Goal: Feedback & Contribution: Submit feedback/report problem

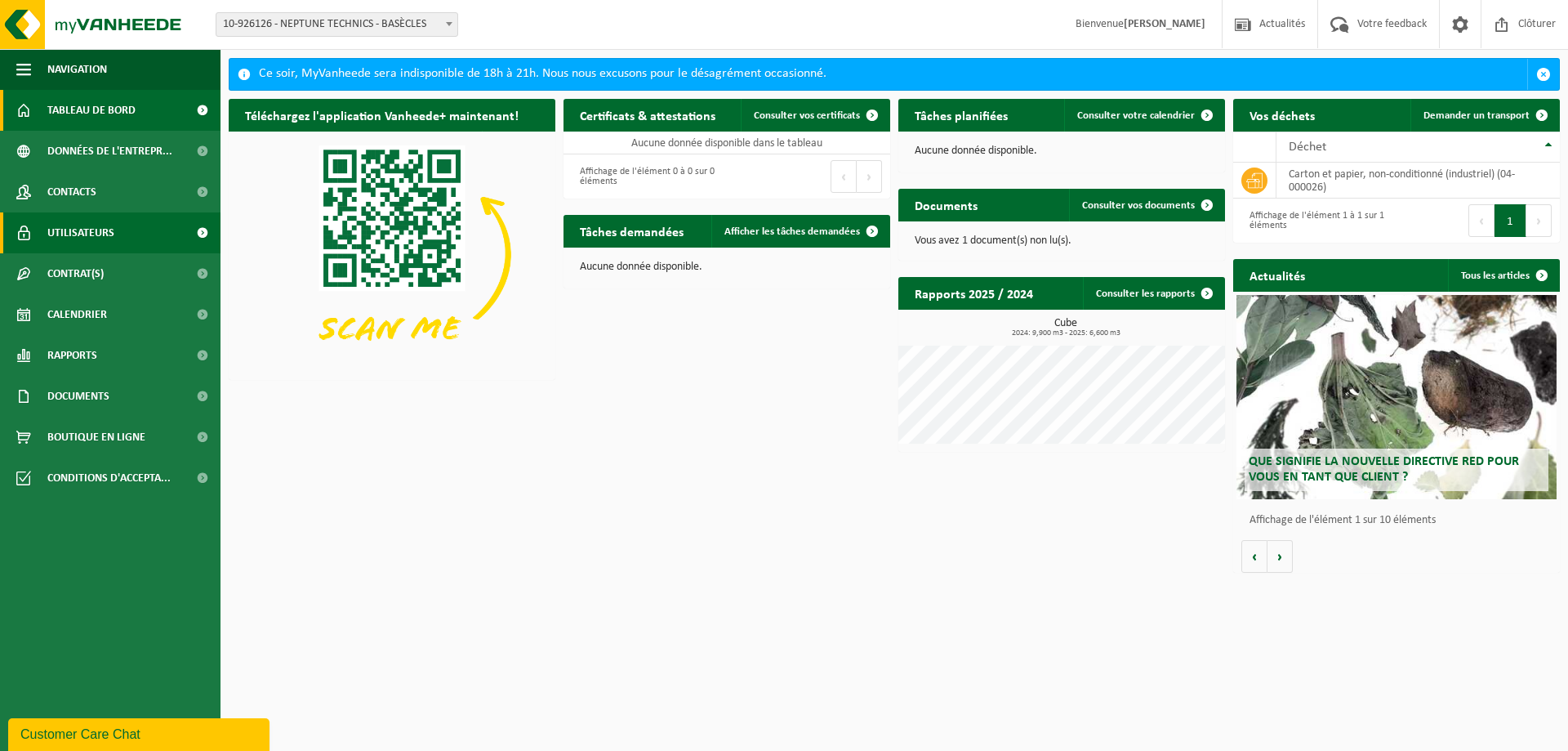
click at [131, 225] on link "Utilisateurs" at bounding box center [110, 232] width 220 height 41
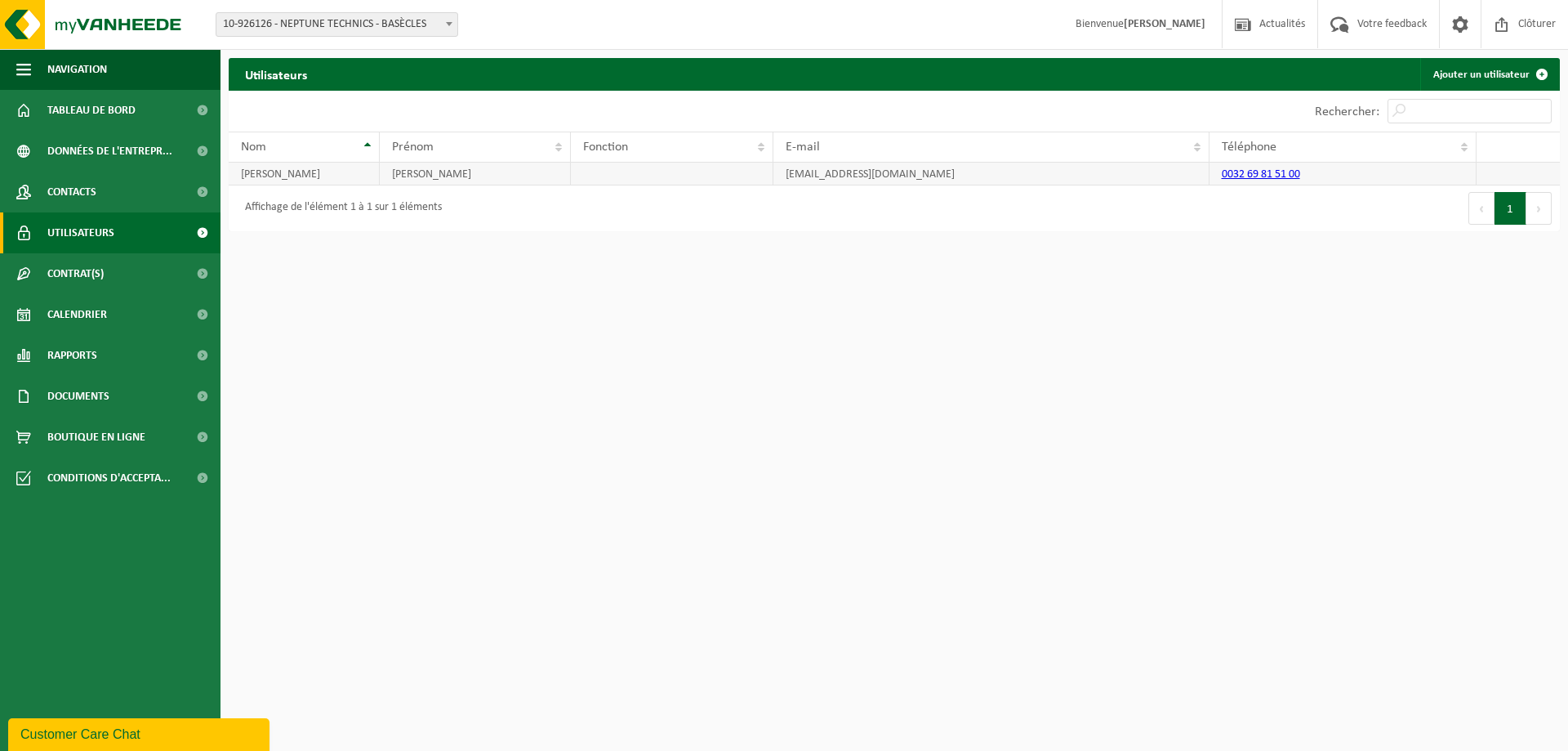
click at [969, 173] on td "industrie@pompes-neptune.be" at bounding box center [991, 174] width 435 height 23
click at [1517, 76] on link "Ajouter un utilisateur" at bounding box center [1490, 75] width 138 height 33
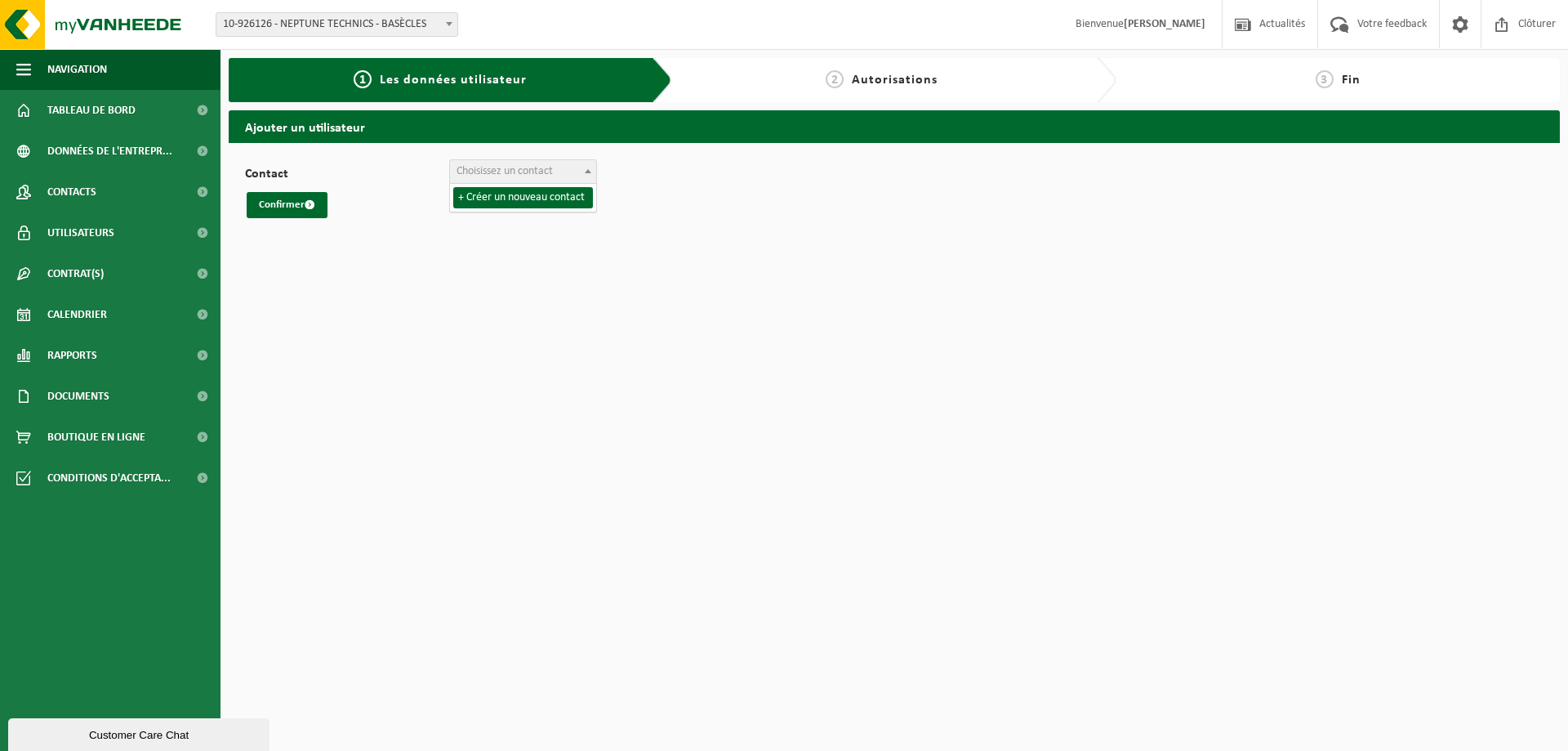
click at [583, 167] on span at bounding box center [588, 170] width 16 height 21
select select "0"
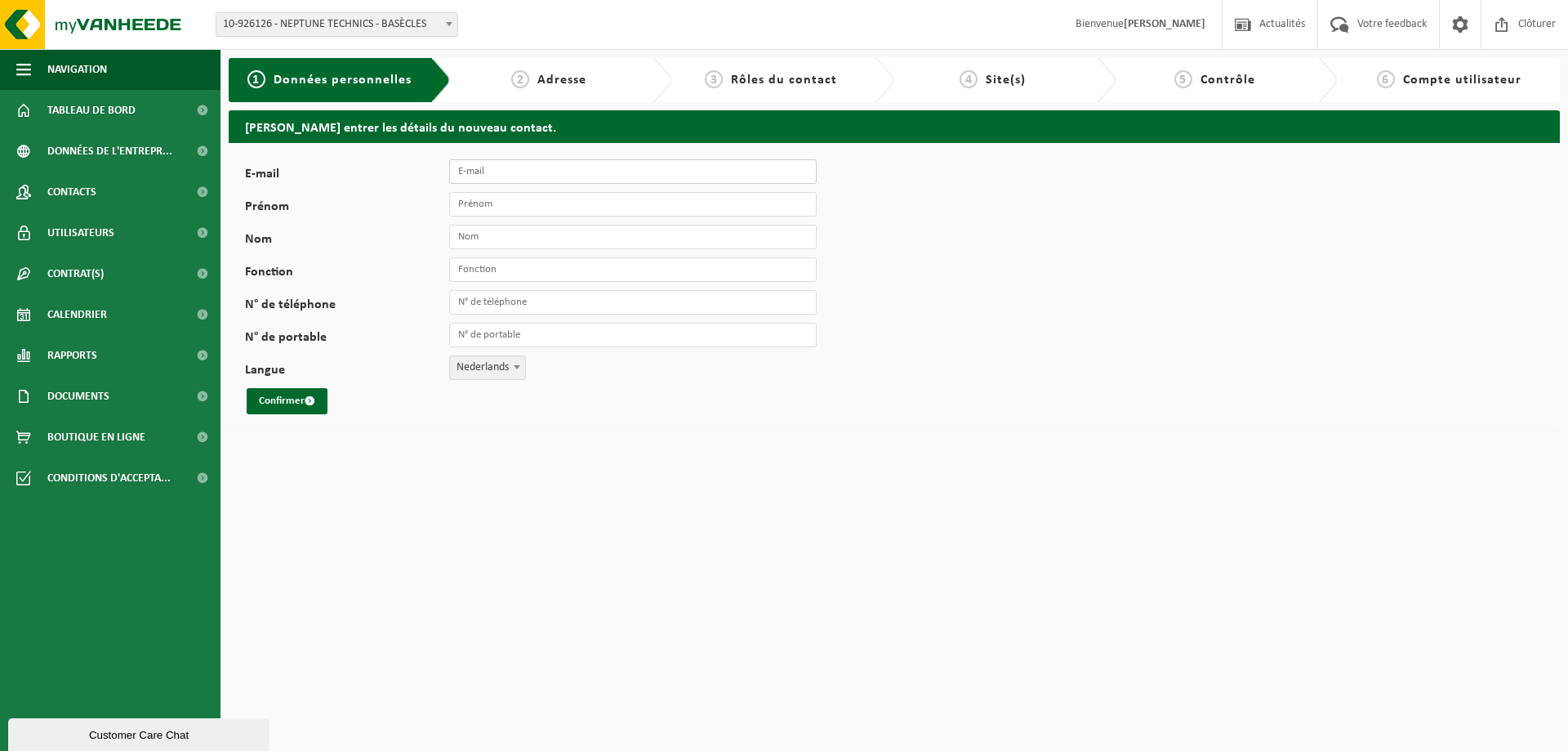
click at [484, 171] on input "E-mail" at bounding box center [633, 171] width 368 height 25
click at [517, 368] on b at bounding box center [516, 367] width 6 height 4
select select "1"
click at [561, 173] on input "E-mail" at bounding box center [633, 171] width 368 height 25
type input "atelier@pompes-neptune.be"
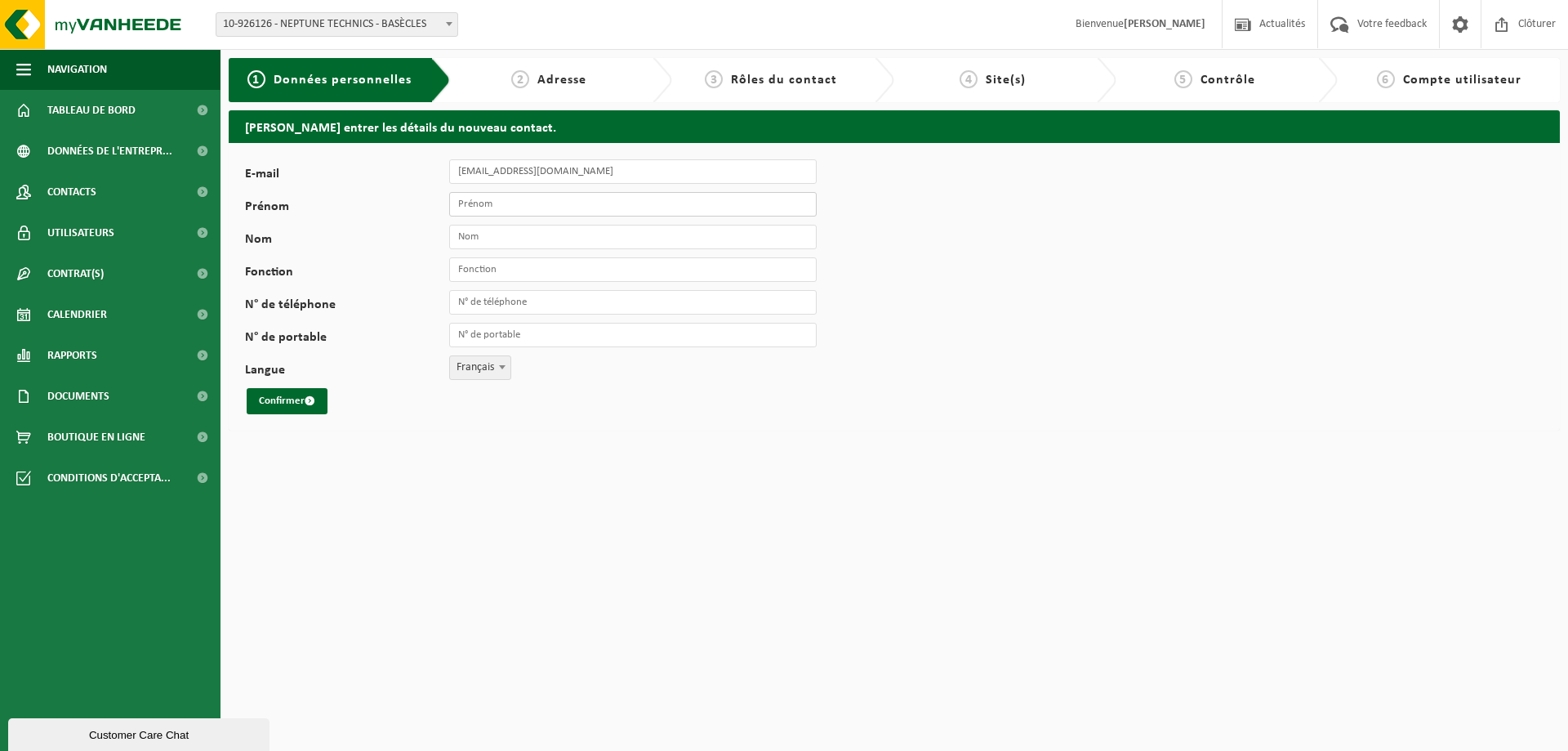
click at [499, 209] on input "Prénom" at bounding box center [633, 204] width 368 height 25
type input "florian"
click at [509, 234] on input "Nom" at bounding box center [633, 237] width 368 height 25
type input "hanno"
click at [488, 275] on input "Fonction" at bounding box center [633, 269] width 368 height 25
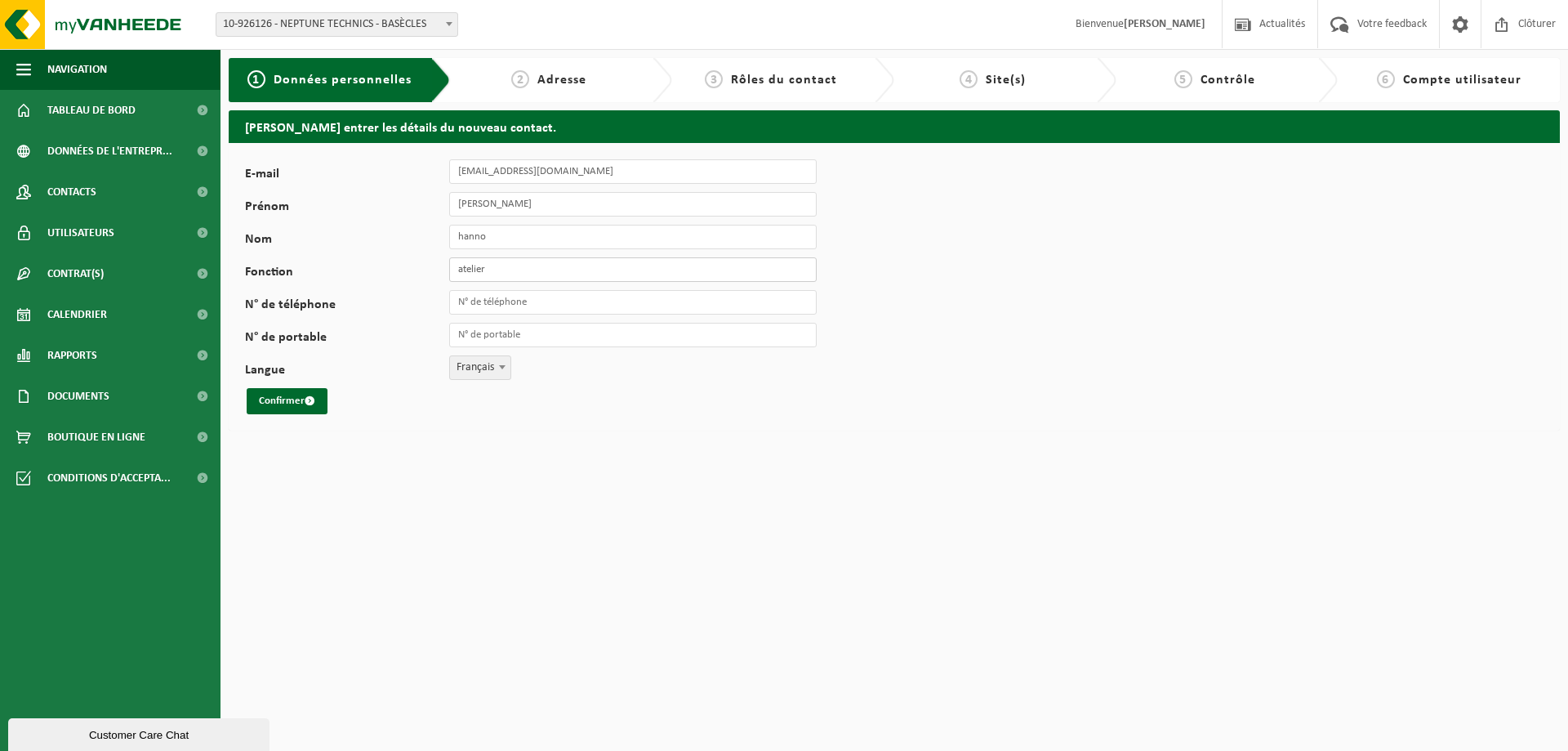
type input "atelier"
click at [492, 305] on input "N° de téléphone" at bounding box center [633, 302] width 368 height 25
type input "+32 69 81 51 00"
click at [285, 398] on button "Confirmer" at bounding box center [287, 401] width 81 height 26
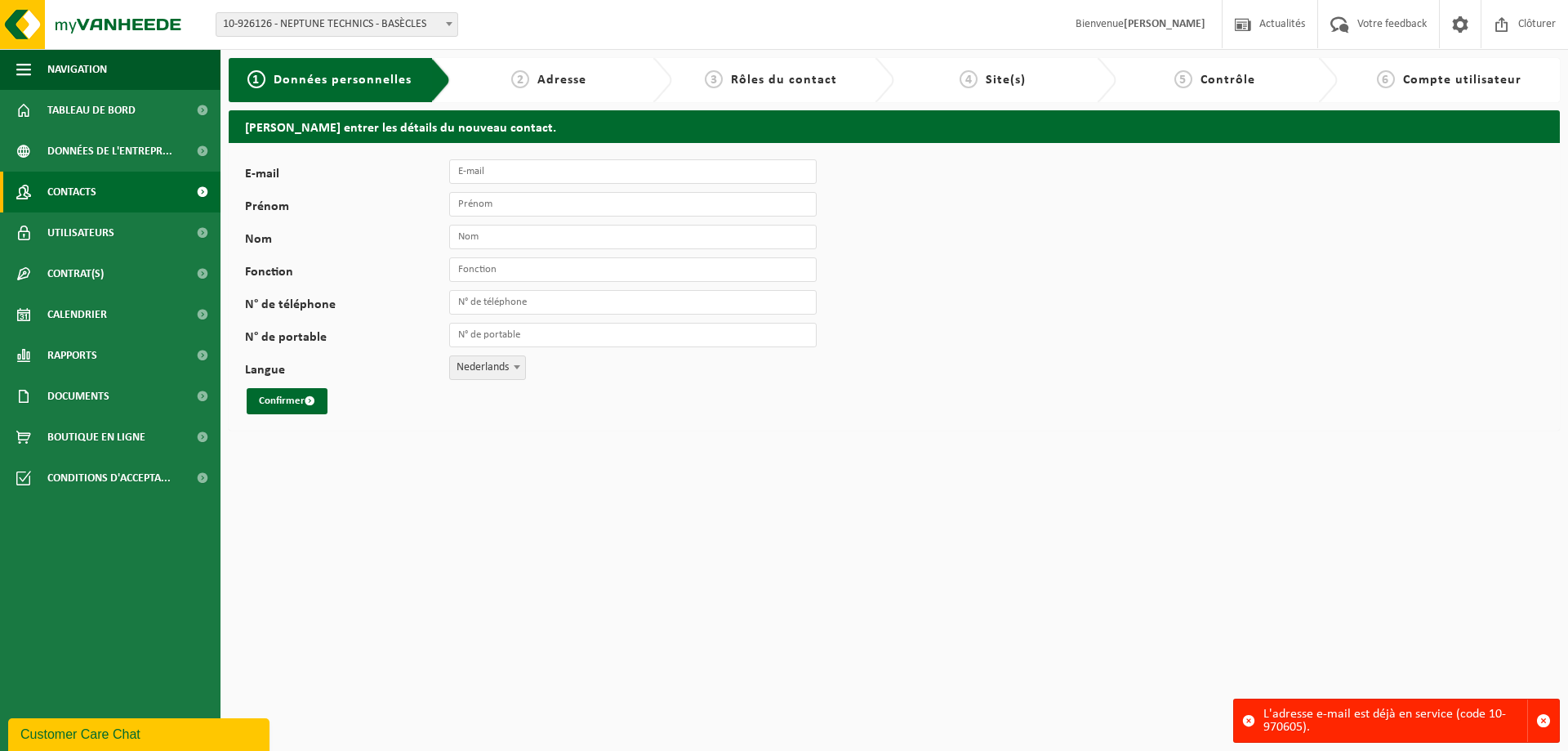
click at [106, 195] on link "Contacts" at bounding box center [110, 191] width 220 height 41
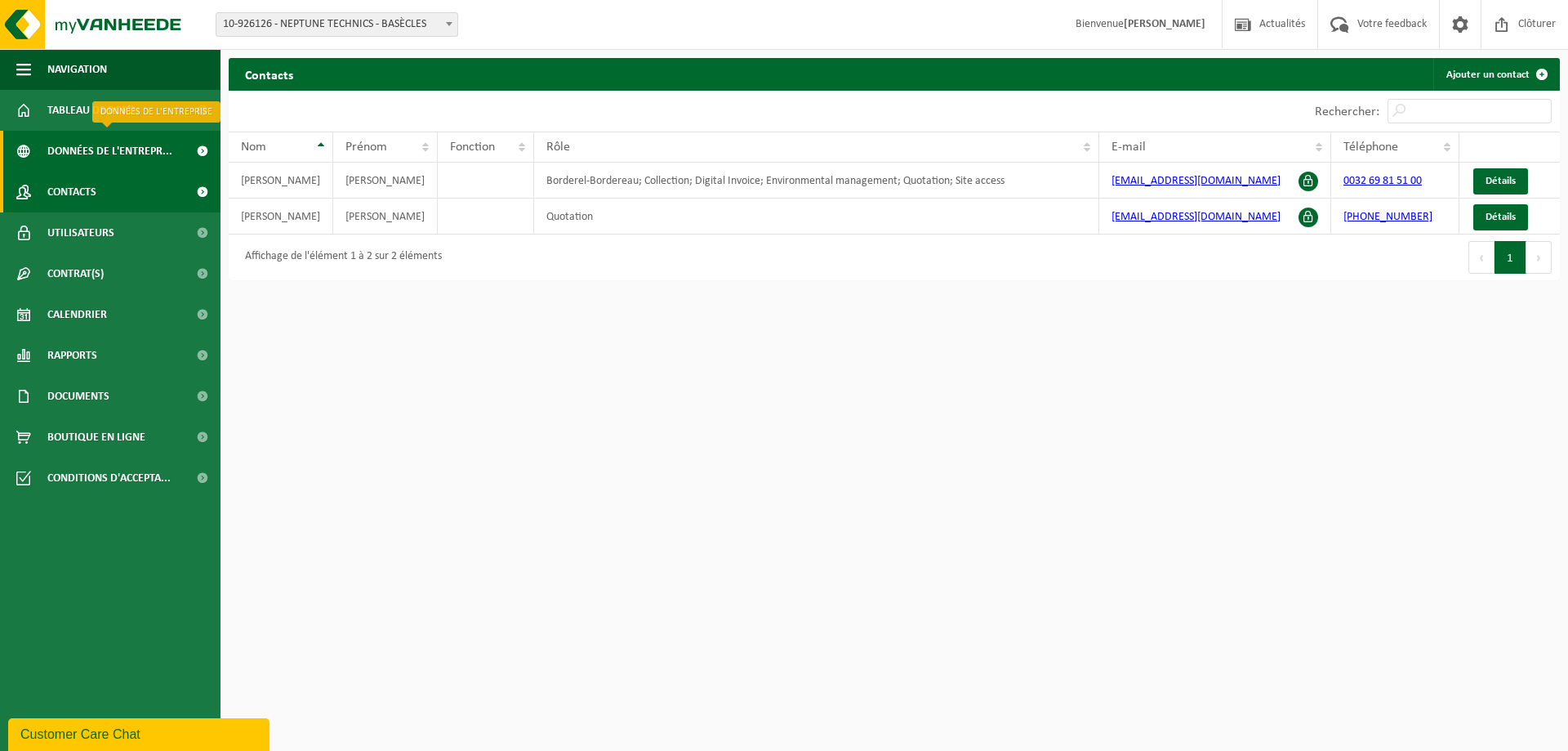
click at [119, 152] on span "Données de l'entrepr..." at bounding box center [109, 151] width 125 height 41
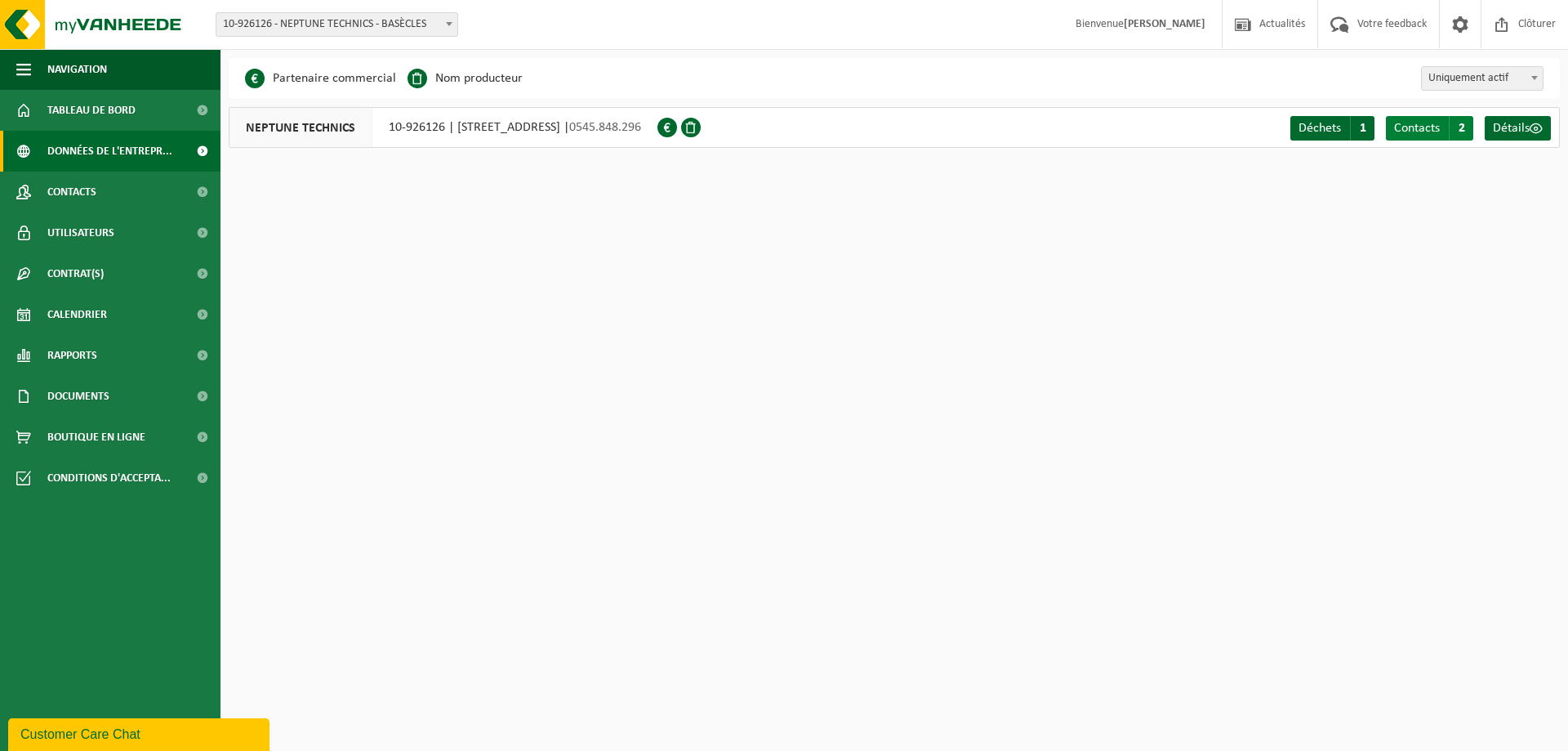
click at [1427, 129] on span "Contacts" at bounding box center [1417, 128] width 46 height 13
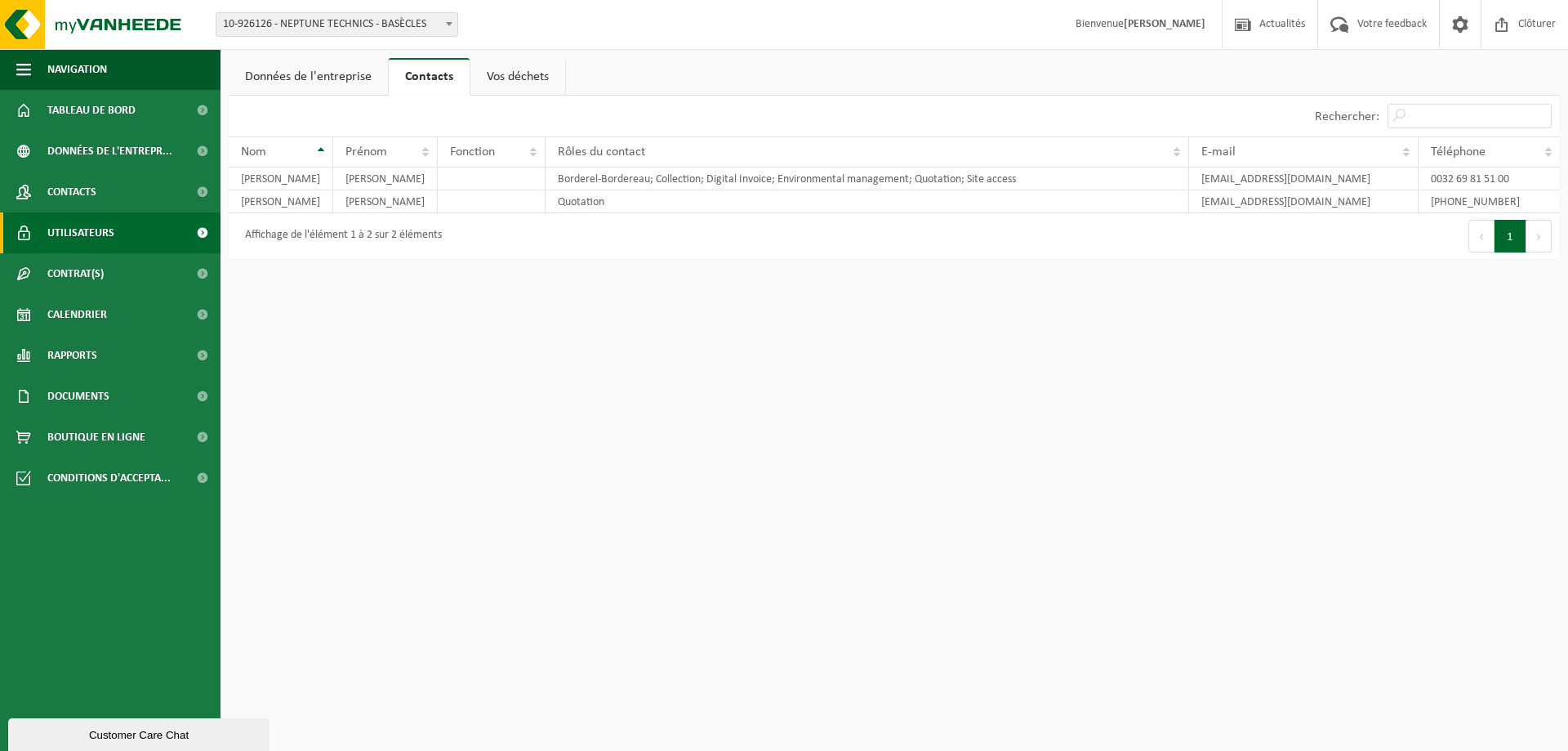
click at [100, 238] on span "Utilisateurs" at bounding box center [81, 232] width 67 height 41
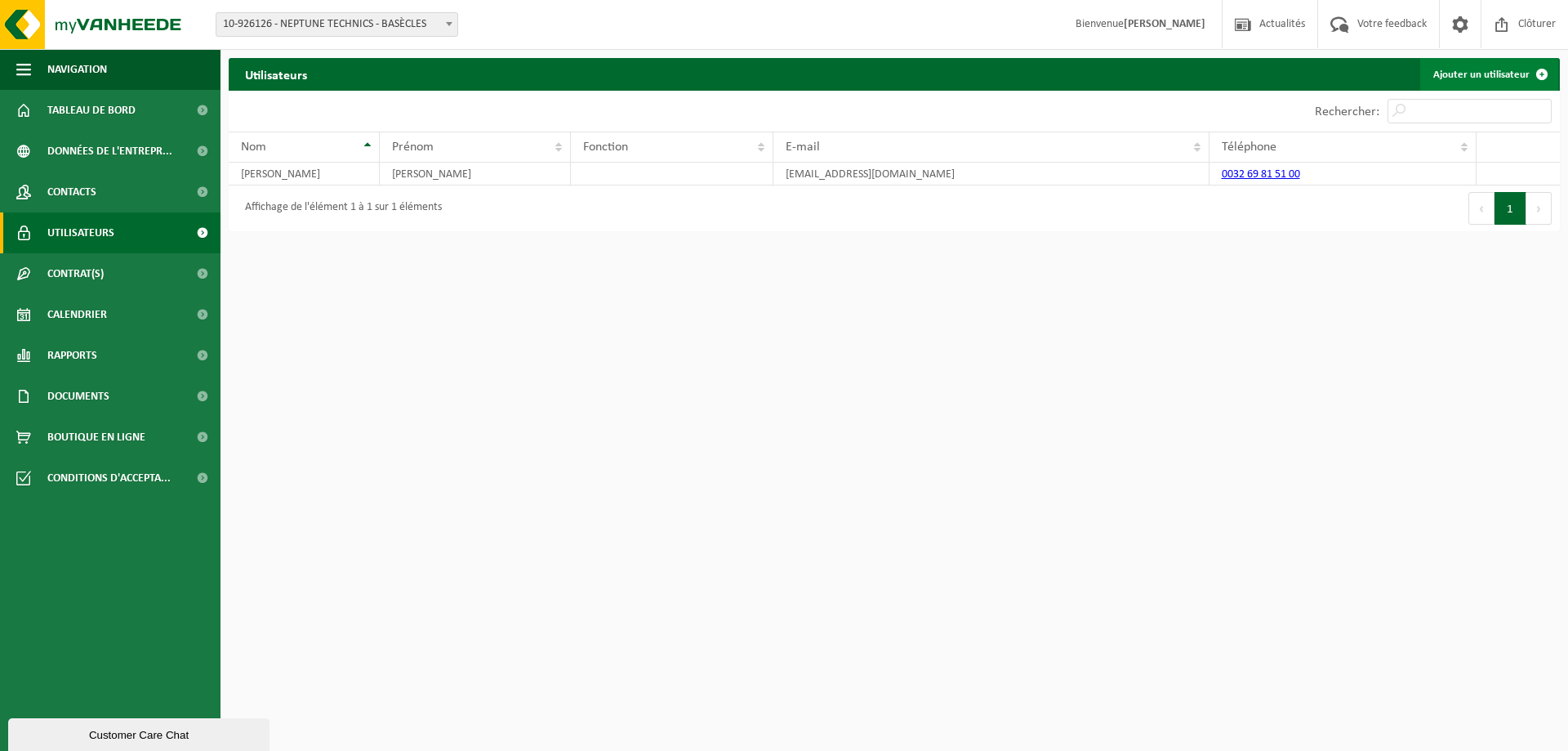
click at [1540, 75] on span at bounding box center [1542, 75] width 33 height 33
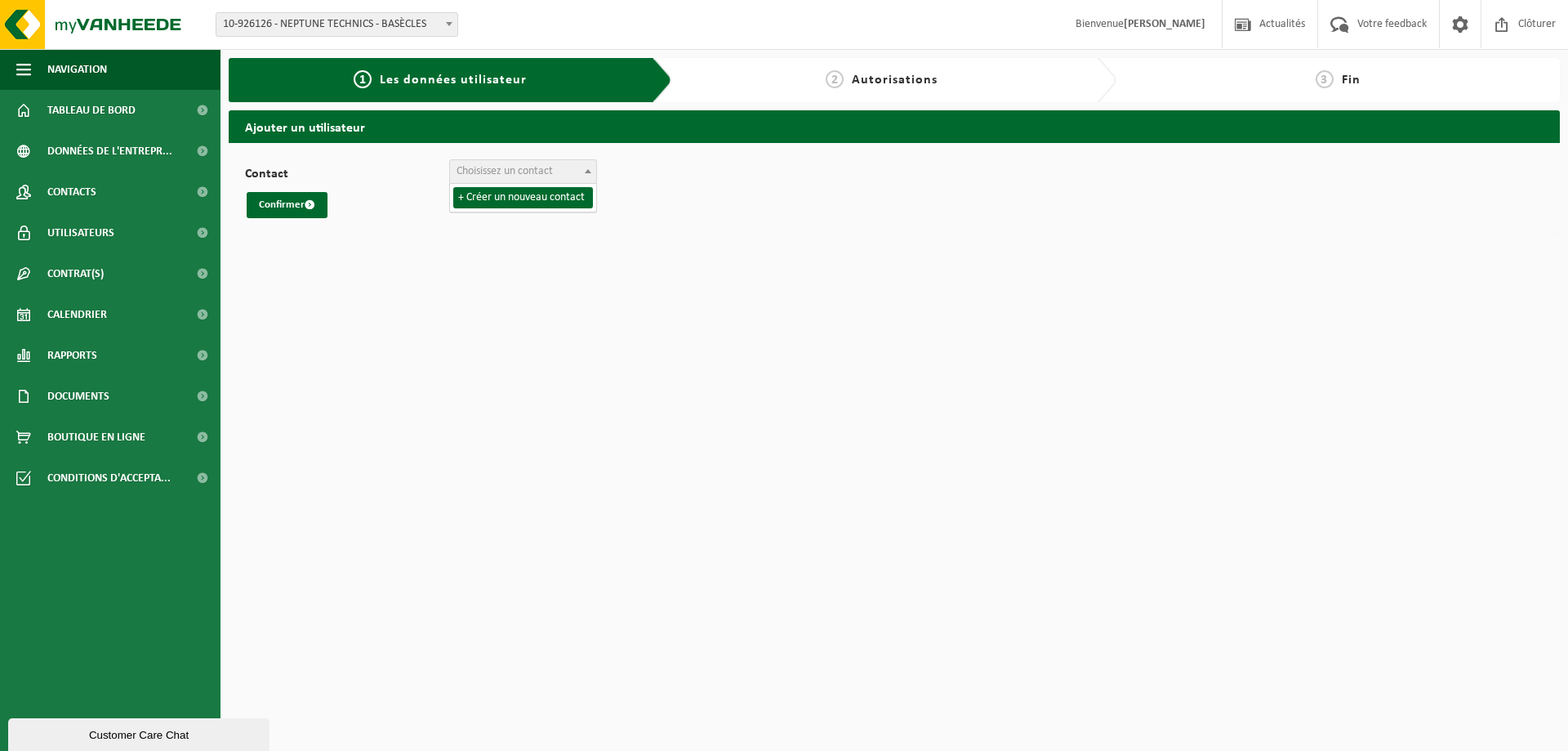
click at [491, 177] on span "Choisissez un contact" at bounding box center [505, 170] width 96 height 12
select select "0"
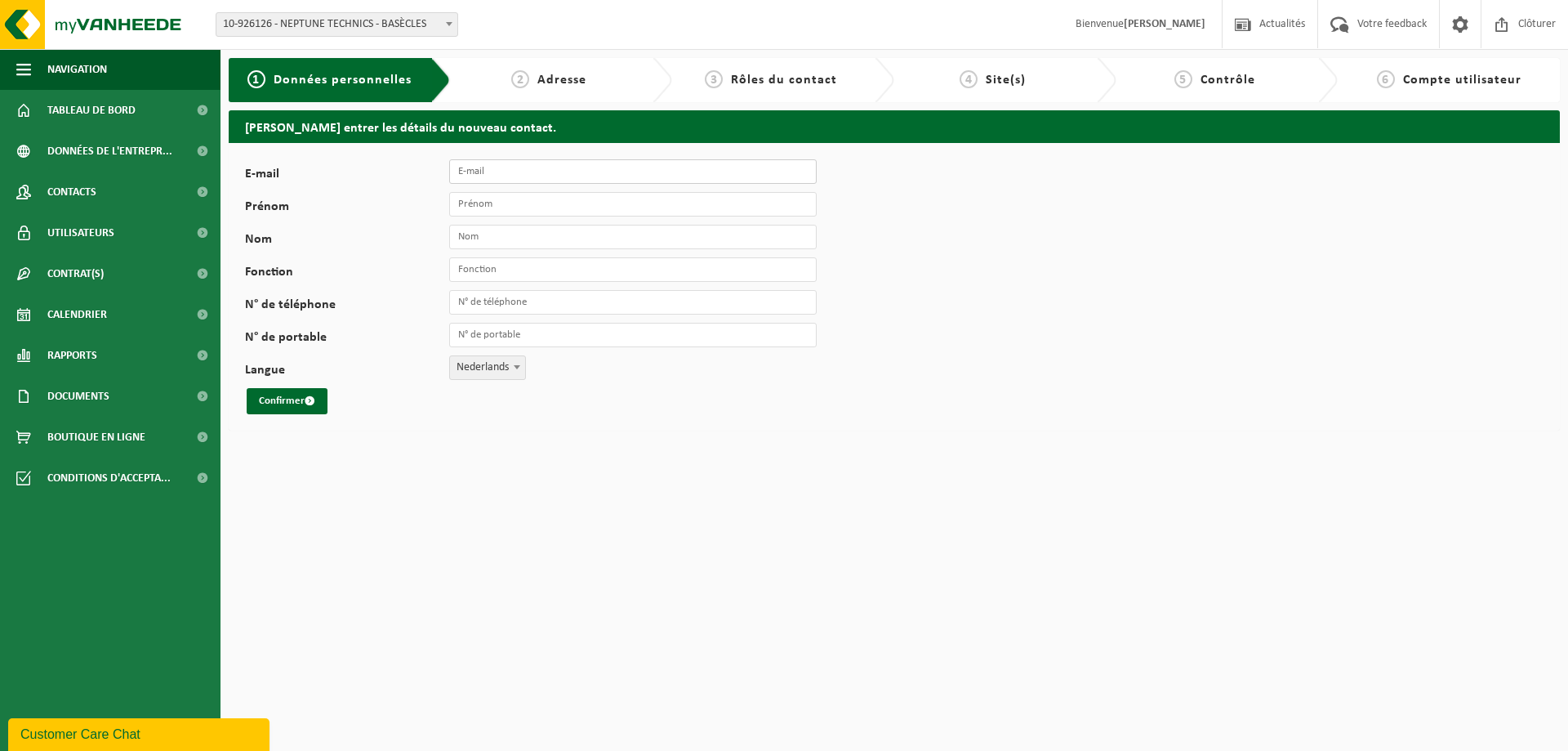
click at [496, 177] on input "E-mail" at bounding box center [633, 171] width 368 height 25
type input "[EMAIL_ADDRESS][DOMAIN_NAME]"
click at [473, 378] on span "Nederlands" at bounding box center [487, 367] width 76 height 23
select select "1"
click at [277, 398] on button "Confirmer" at bounding box center [287, 401] width 81 height 26
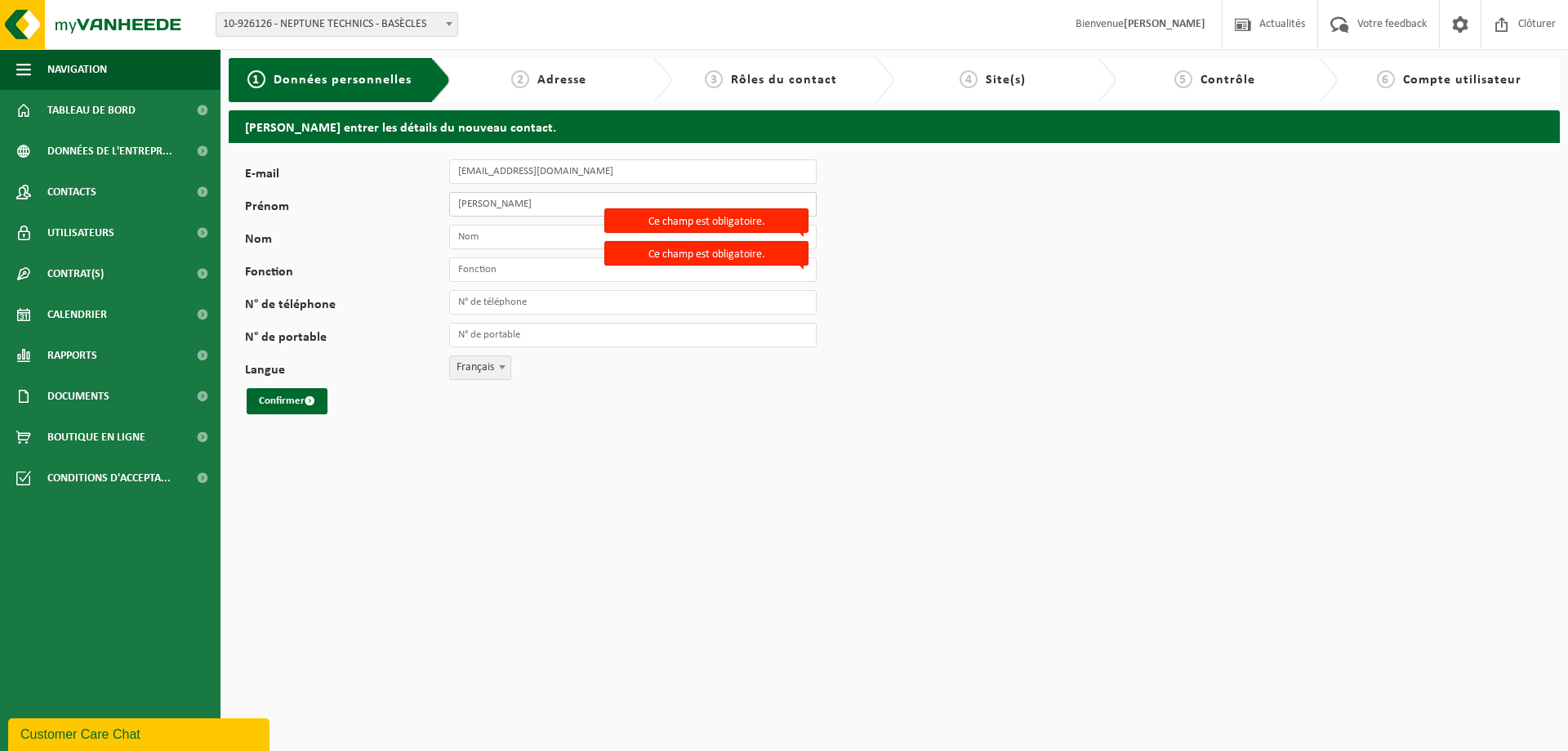
type input "florian"
click at [514, 244] on input "Nom" at bounding box center [633, 237] width 368 height 25
type input "hanno"
click at [512, 272] on input "Fonction" at bounding box center [633, 269] width 368 height 25
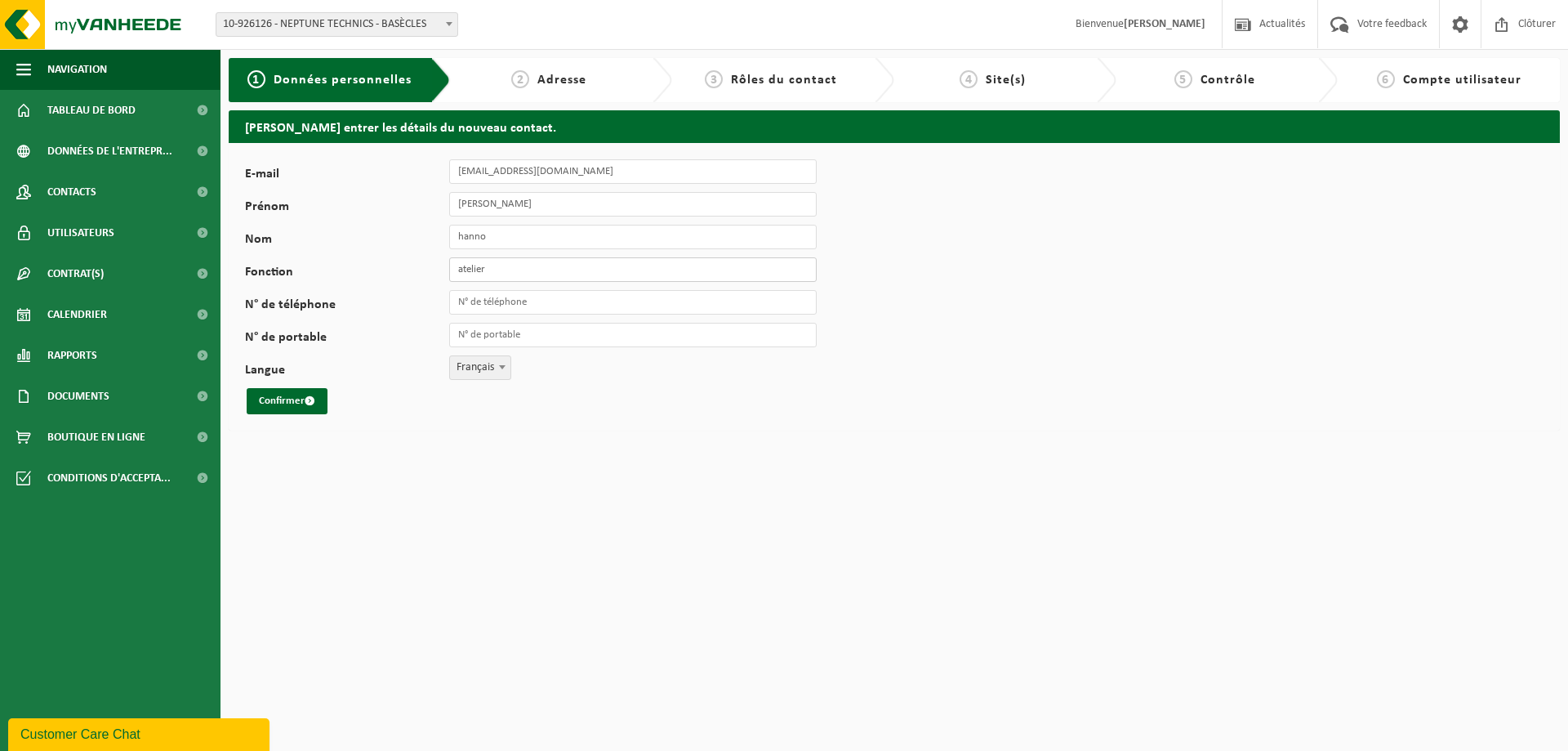
type input "atelier"
click at [520, 298] on input "N° de téléphone" at bounding box center [633, 302] width 368 height 25
type input "+32 69 81 51 00"
click at [290, 405] on button "Confirmer" at bounding box center [287, 401] width 81 height 26
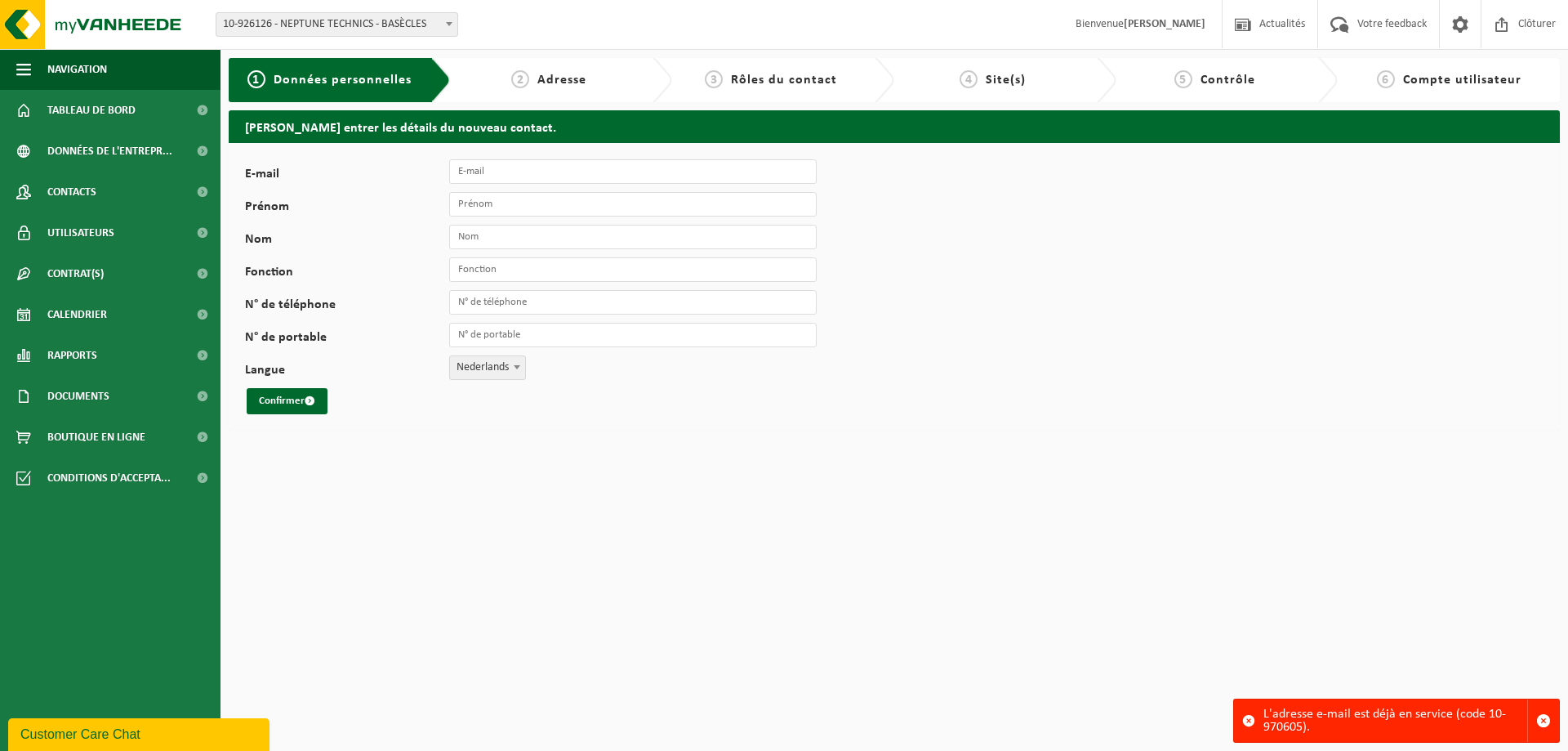
click at [1253, 722] on span at bounding box center [1249, 720] width 13 height 13
click at [1370, 23] on span "Votre feedback" at bounding box center [1391, 24] width 77 height 48
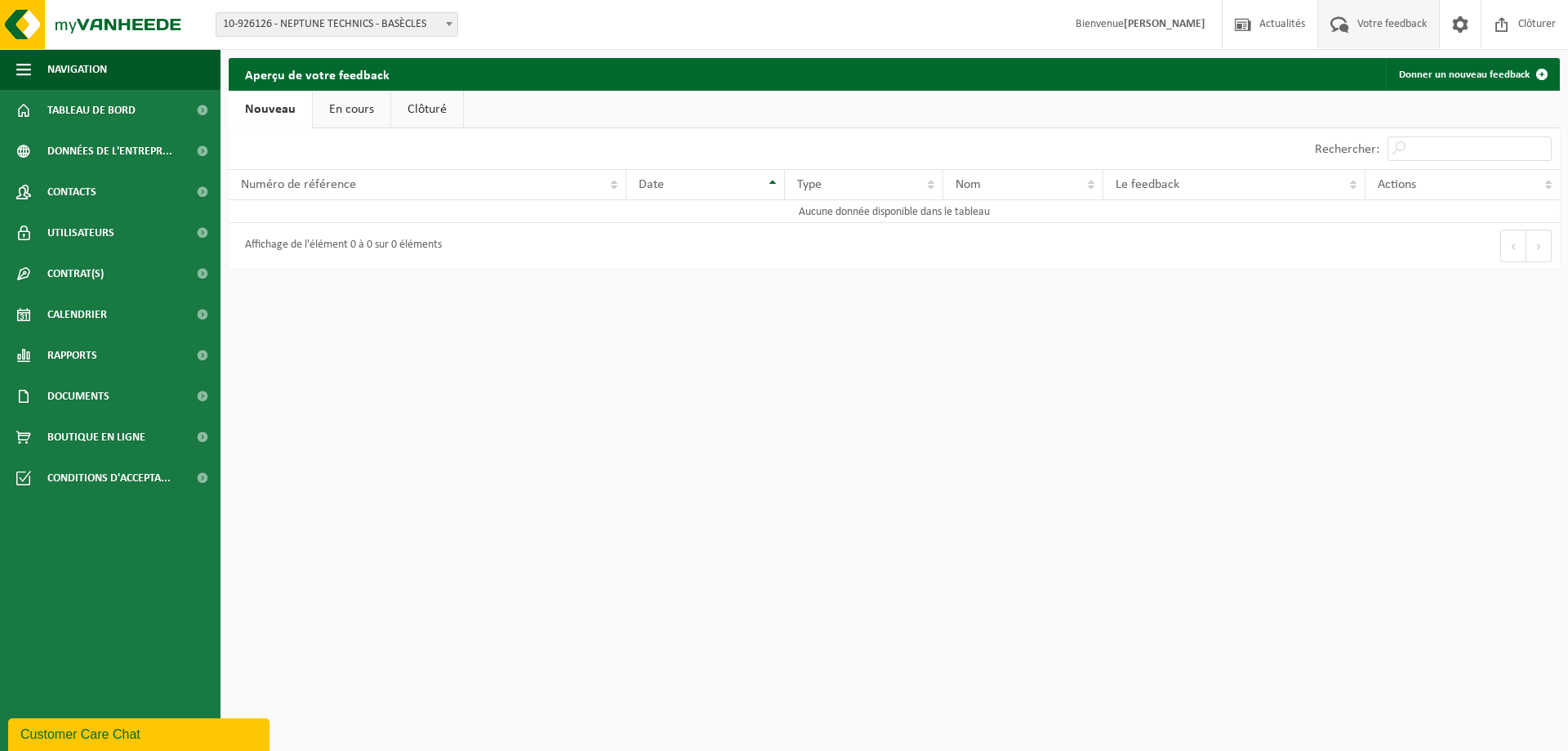
click at [362, 103] on link "En cours" at bounding box center [351, 109] width 77 height 37
click at [418, 103] on link "Clôturé" at bounding box center [425, 109] width 72 height 37
click at [271, 114] on link "Nouveau" at bounding box center [268, 109] width 79 height 37
click at [1498, 75] on link "Donner un nouveau feedback" at bounding box center [1472, 75] width 172 height 33
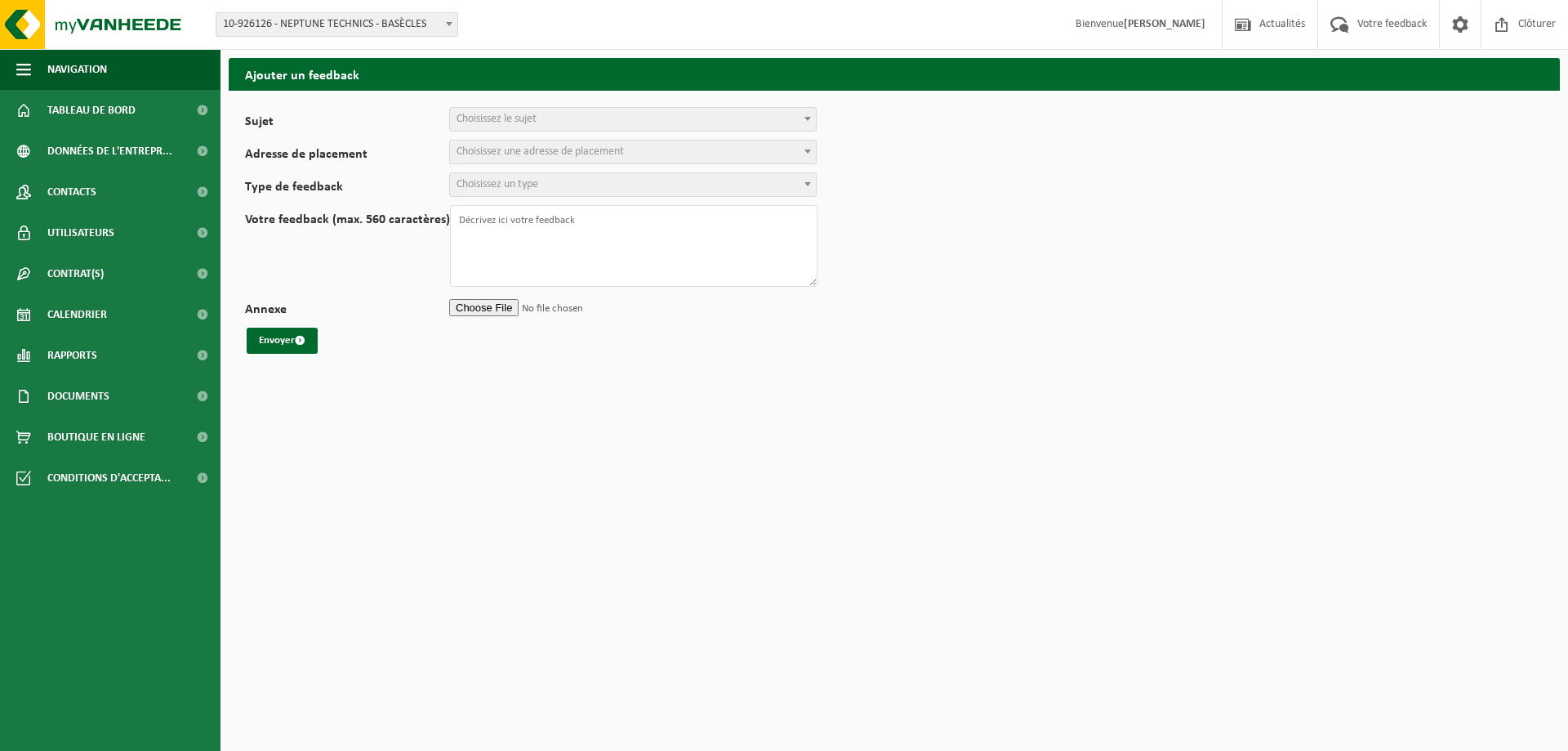
select select
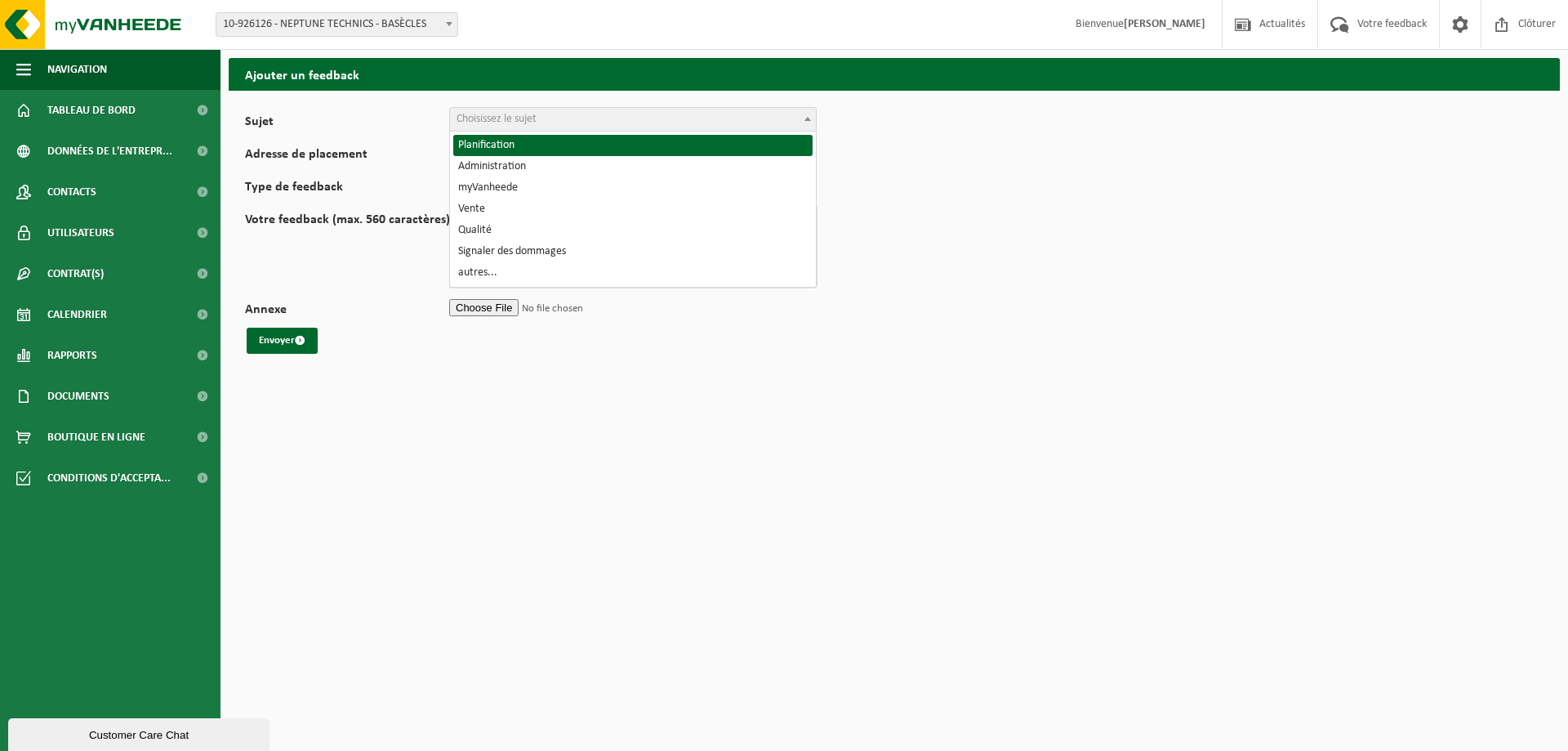
click at [736, 124] on span "Choisissez le sujet" at bounding box center [632, 118] width 366 height 23
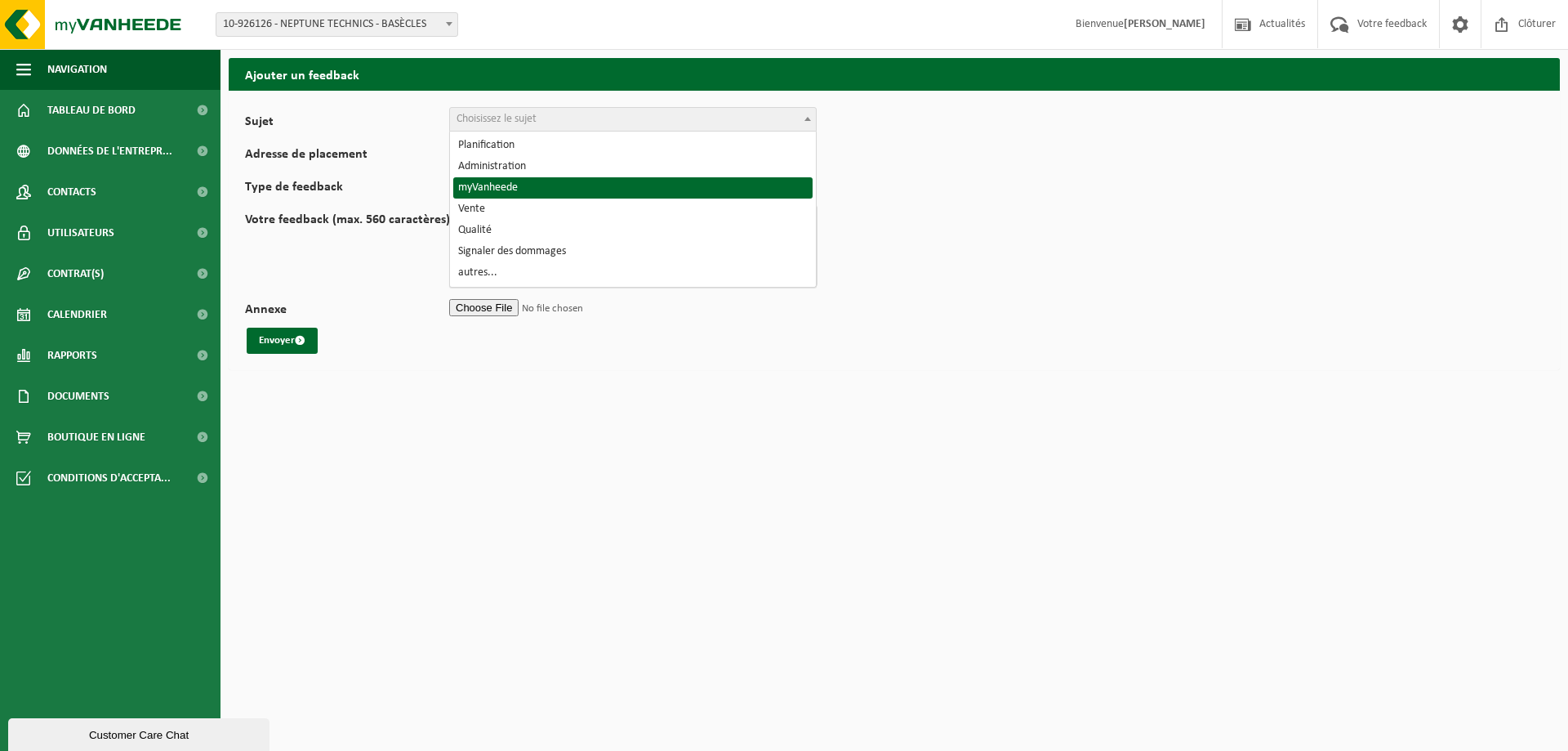
select select "11"
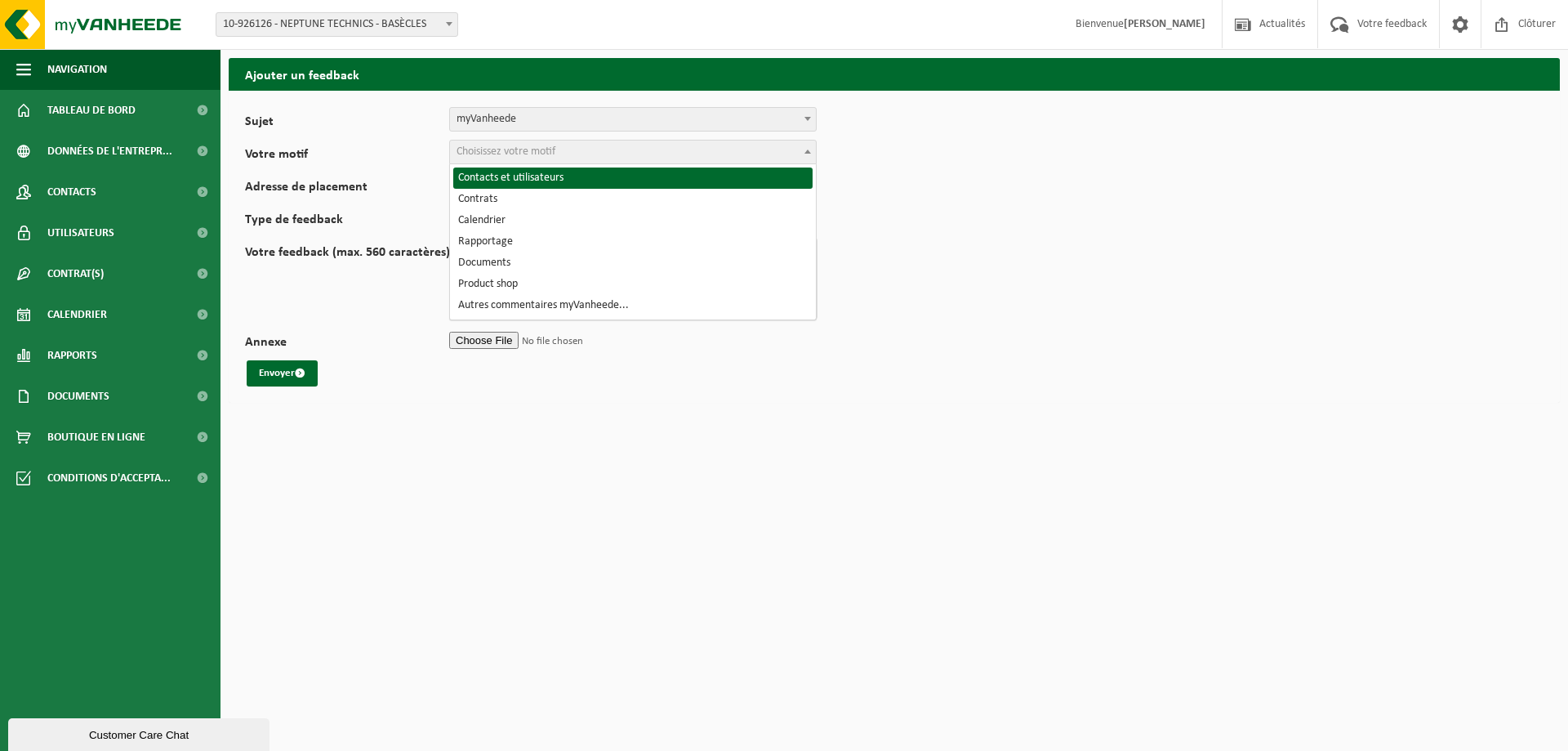
click at [570, 152] on span "Choisissez votre motif" at bounding box center [632, 151] width 366 height 23
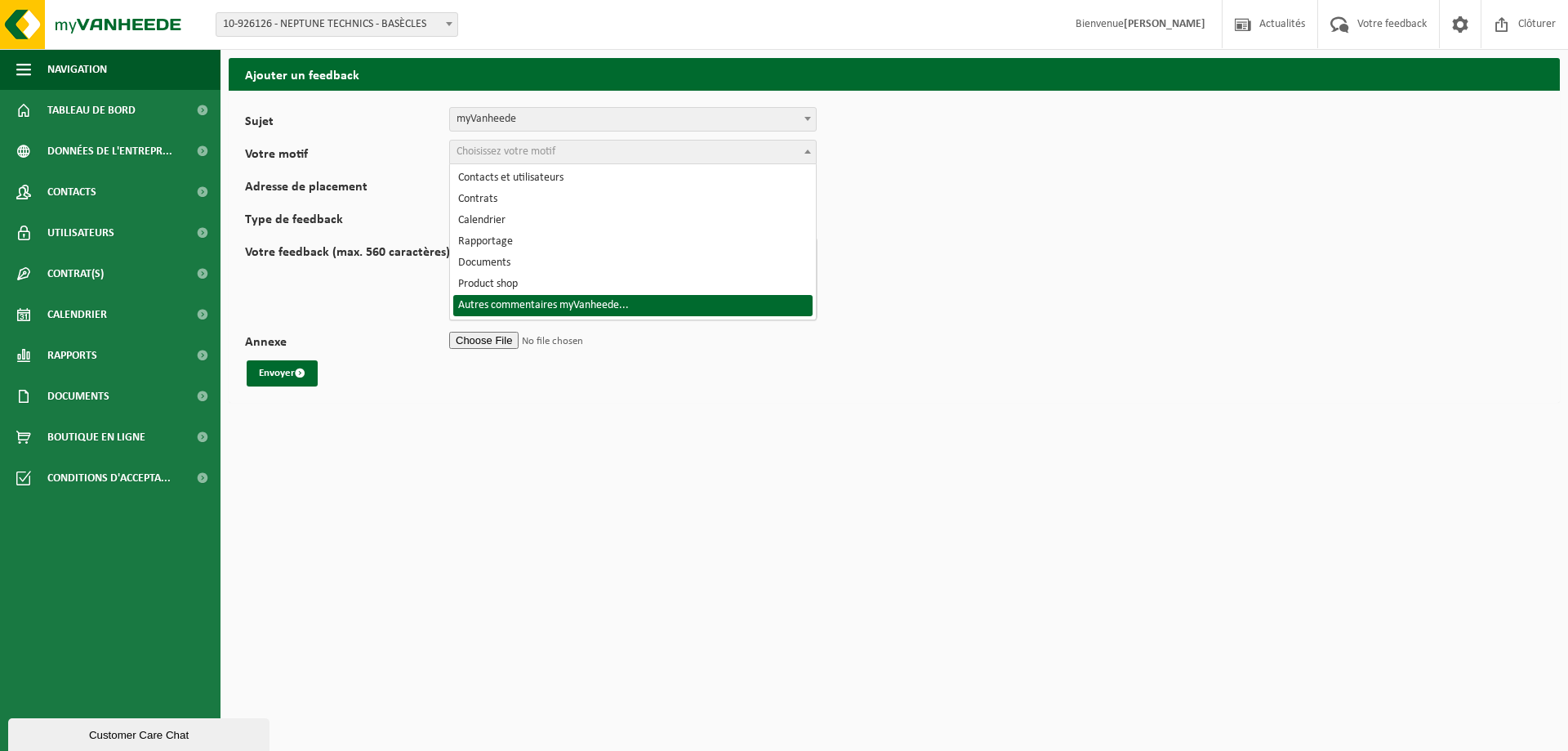
select select "18"
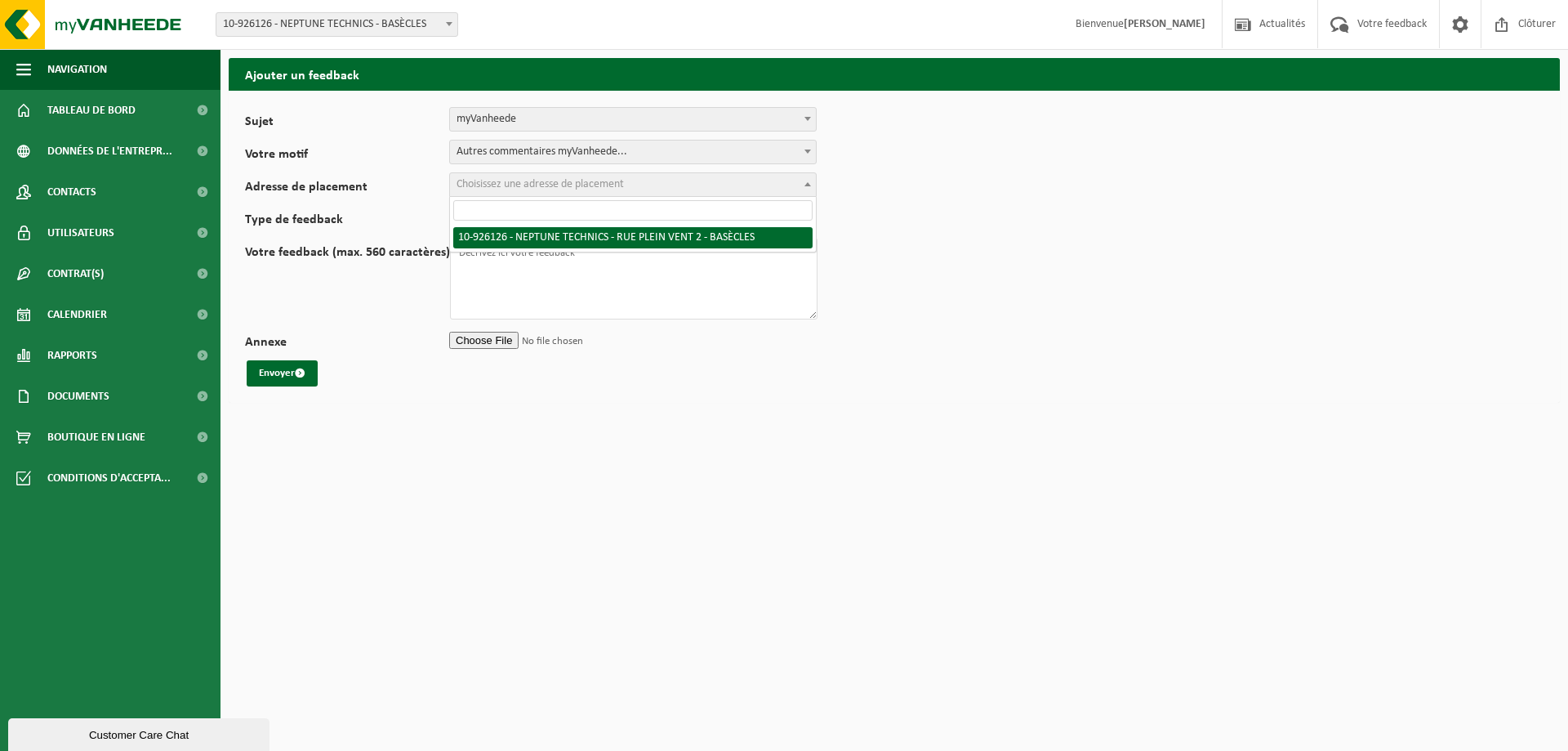
click at [490, 185] on span "Choisissez une adresse de placement" at bounding box center [541, 184] width 167 height 12
select select "132510"
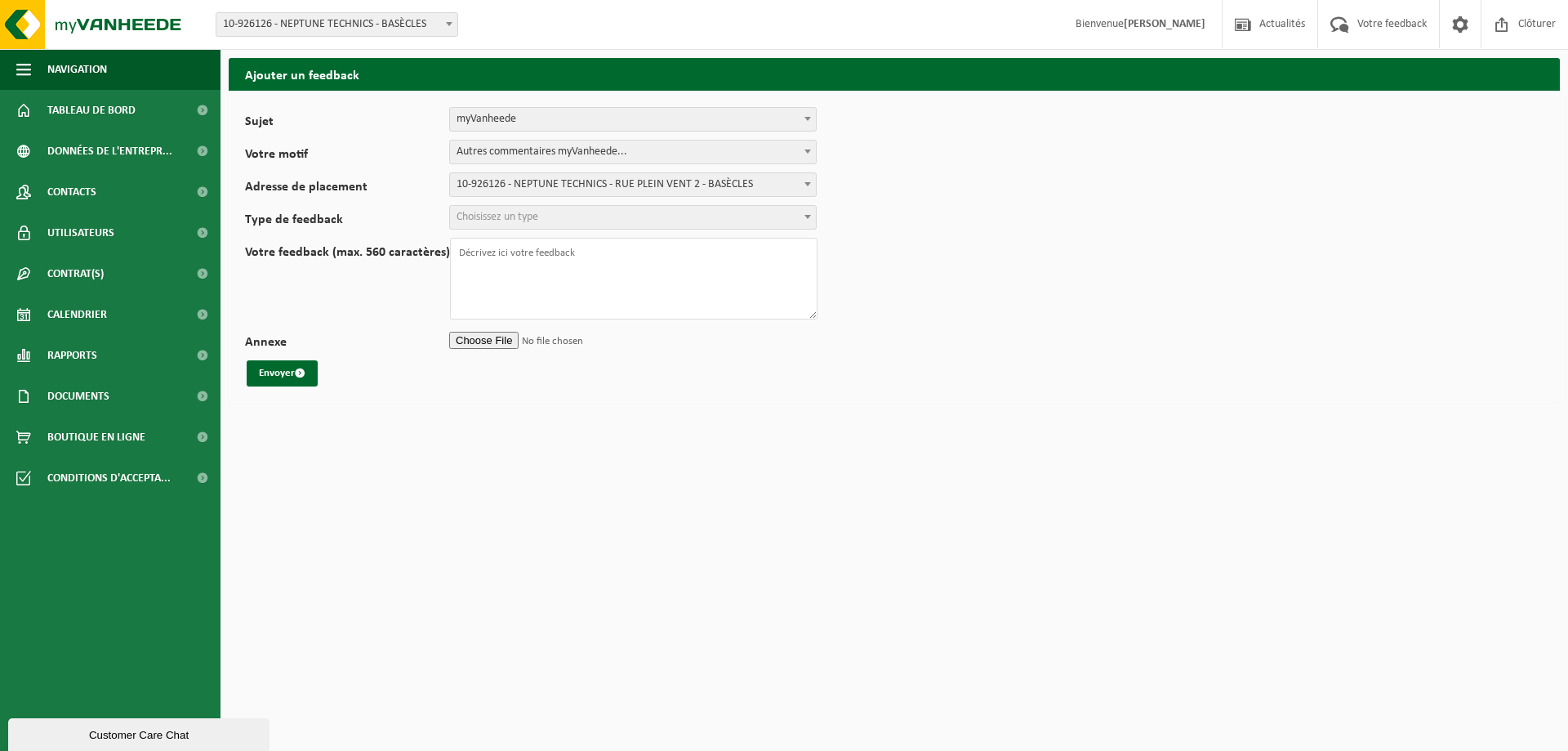
click at [785, 208] on span "Choisissez un type" at bounding box center [632, 217] width 366 height 23
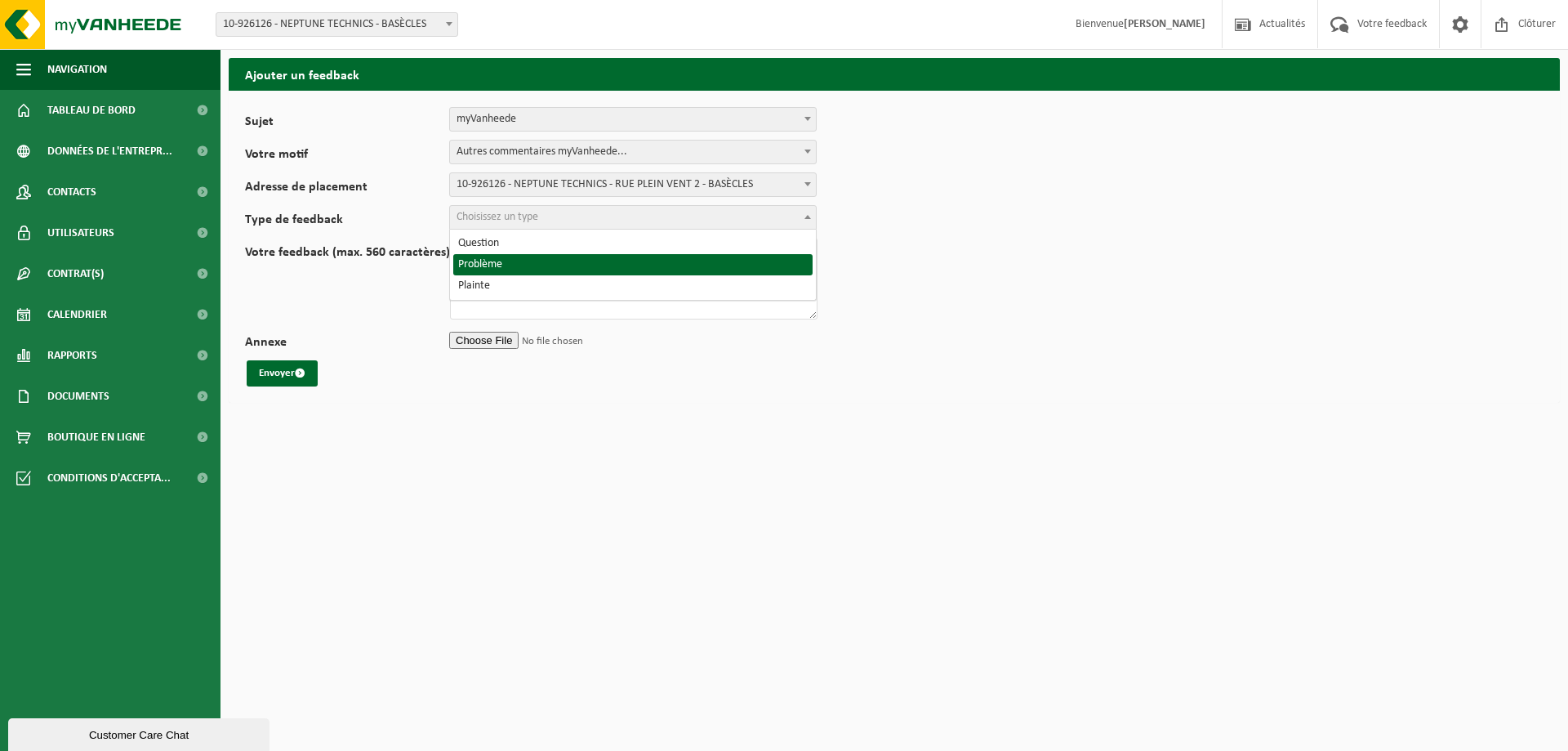
select select "ISS"
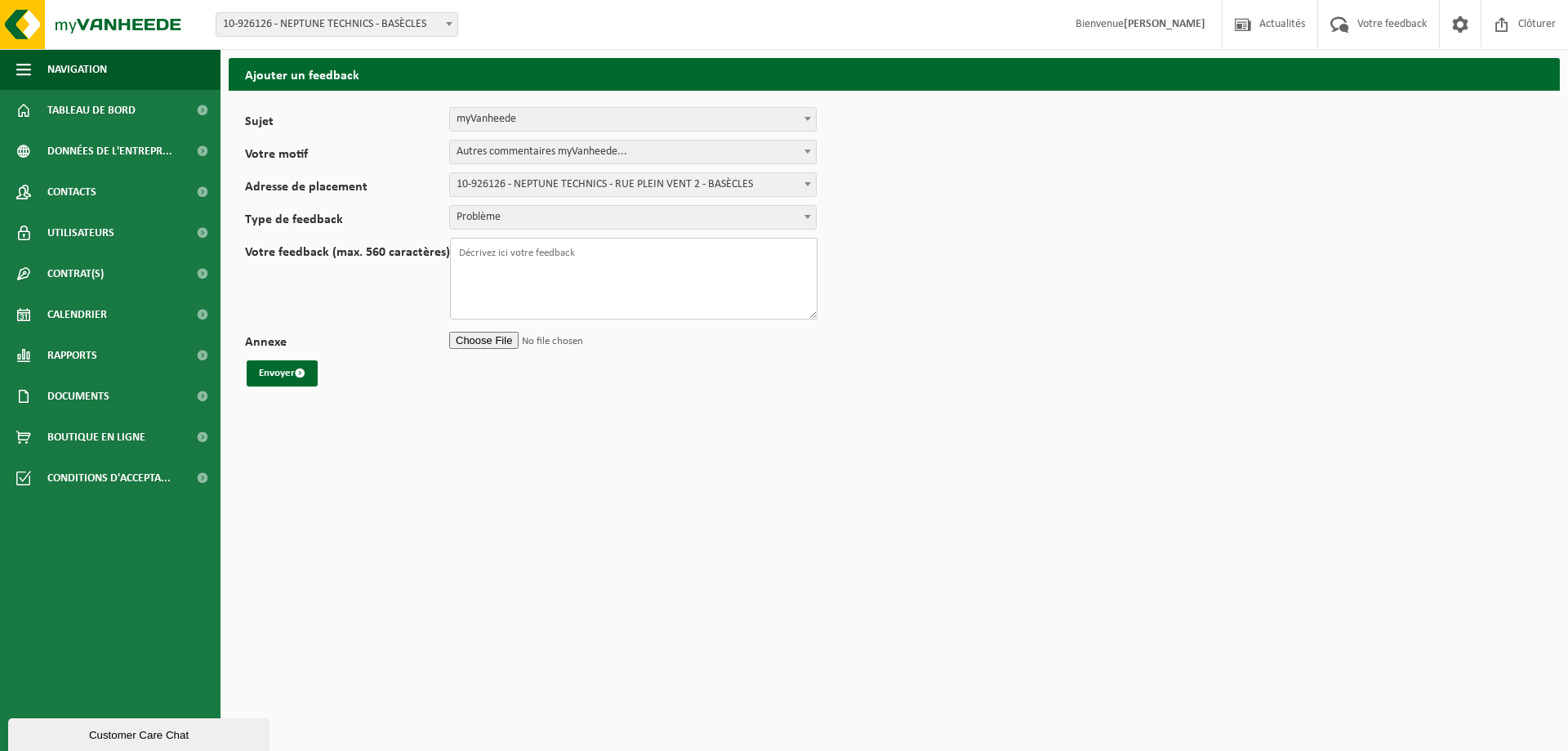
click at [497, 251] on textarea "Votre feedback (max. 560 caractères)" at bounding box center [633, 279] width 368 height 82
click at [492, 250] on textarea "bonjour,nous n'arrivons pas a vrer un contact atelier@pompes-neptune.be pour la…" at bounding box center [633, 279] width 368 height 82
click at [554, 265] on textarea "bonjour, nous n'arrivons pas a vrer un contact atelier@pompes-neptune.be pour l…" at bounding box center [633, 279] width 368 height 82
click at [555, 263] on textarea "bonjour, nous n'arrivons pas a vrer un contact atelier@pompes-neptune.be pour l…" at bounding box center [633, 279] width 368 height 82
click at [760, 267] on textarea "bonjour, nous n'arrivons pas a creer un contact atelier@pompes-neptune.be pour …" at bounding box center [633, 279] width 368 height 82
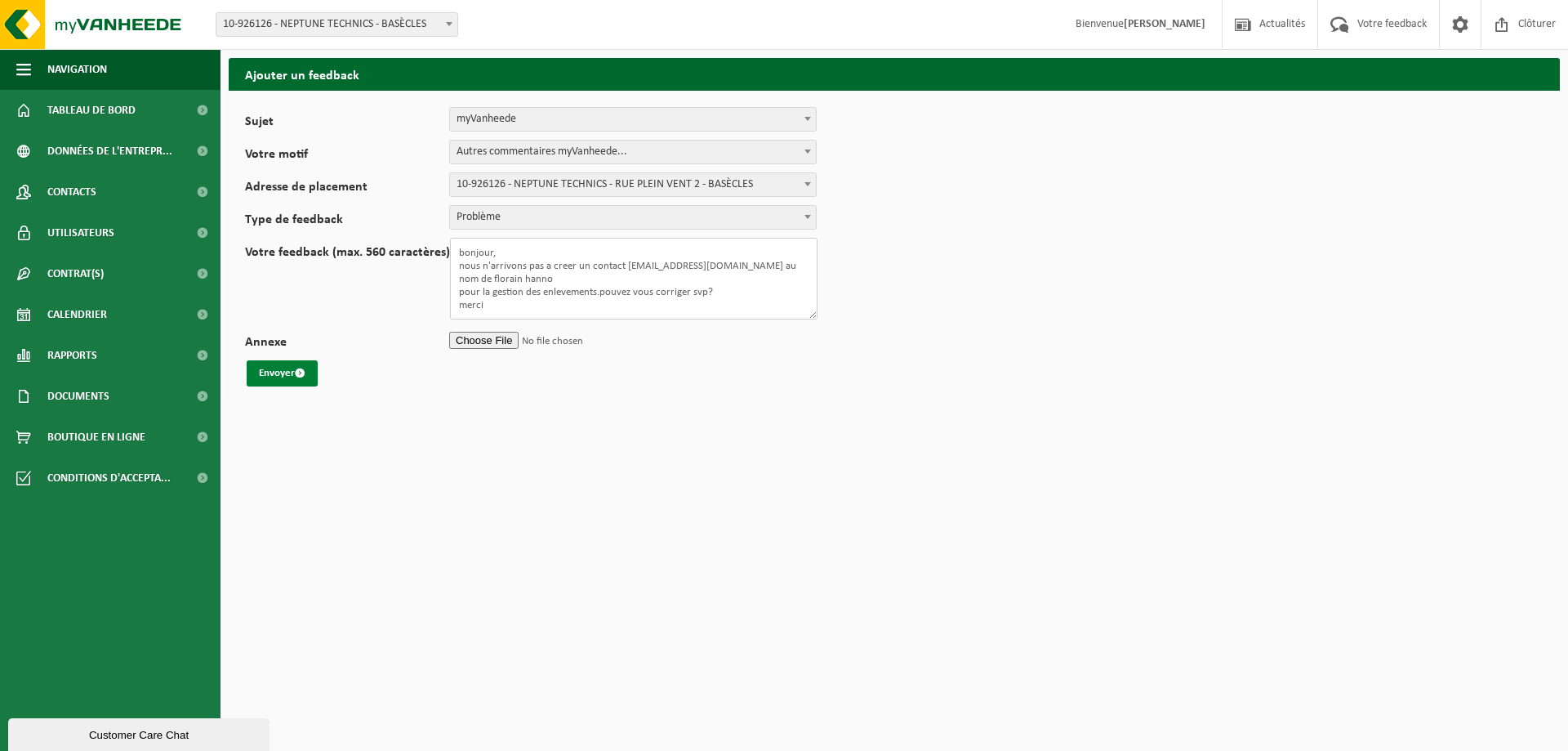
type textarea "bonjour, nous n'arrivons pas a creer un contact [EMAIL_ADDRESS][DOMAIN_NAME] au…"
click at [275, 374] on button "Envoyer" at bounding box center [282, 373] width 71 height 26
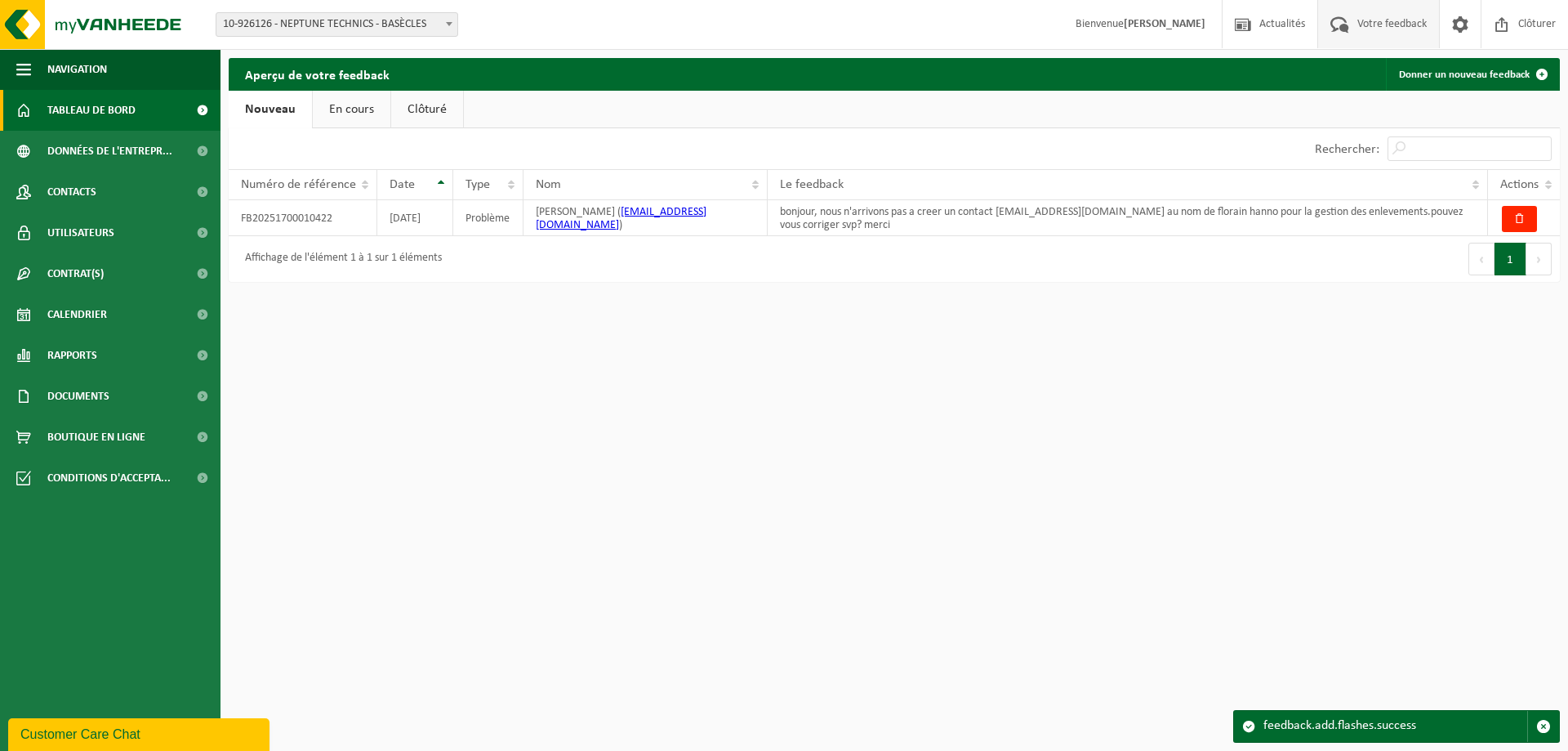
click at [114, 116] on span "Tableau de bord" at bounding box center [91, 110] width 88 height 41
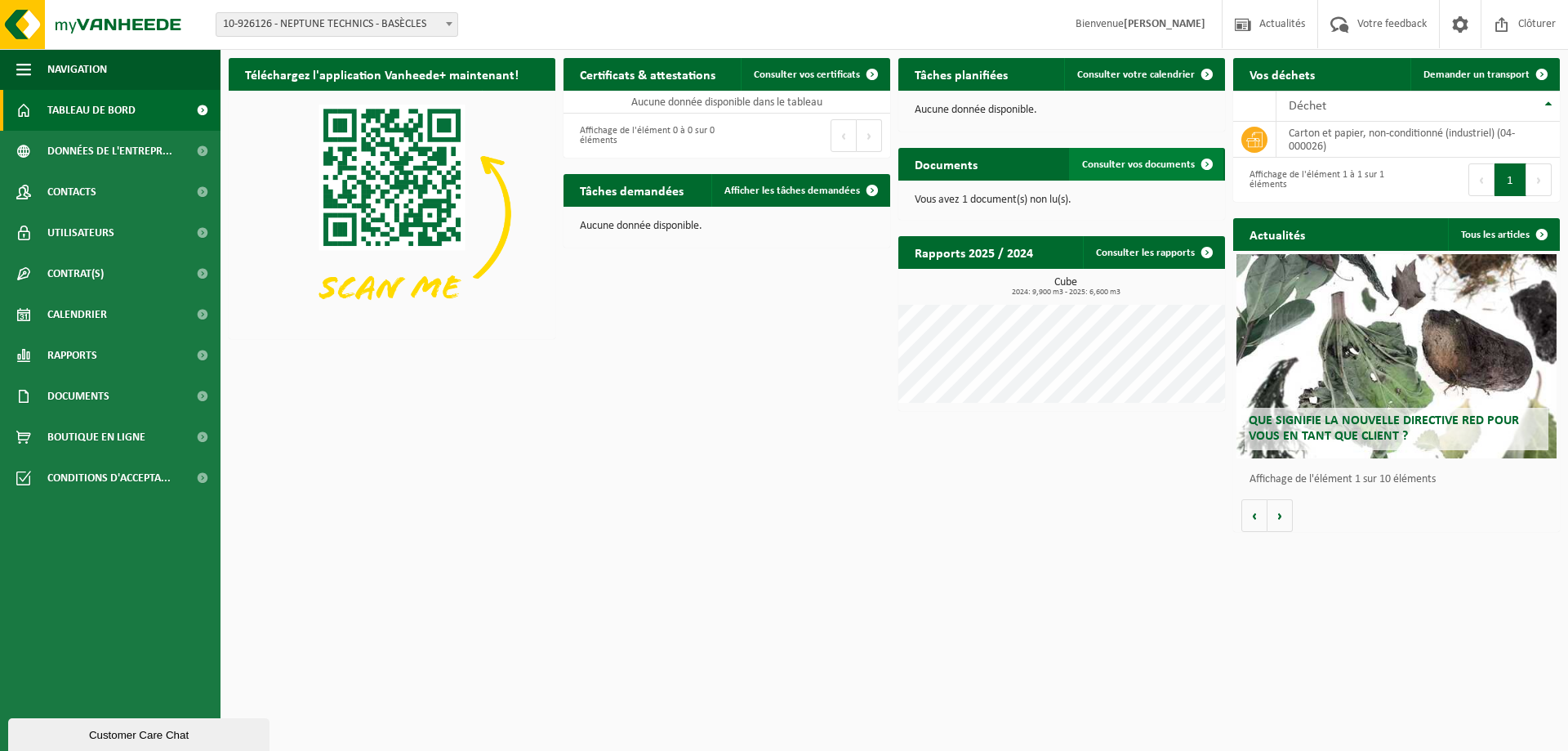
click at [1138, 171] on link "Consulter vos documents" at bounding box center [1147, 164] width 155 height 33
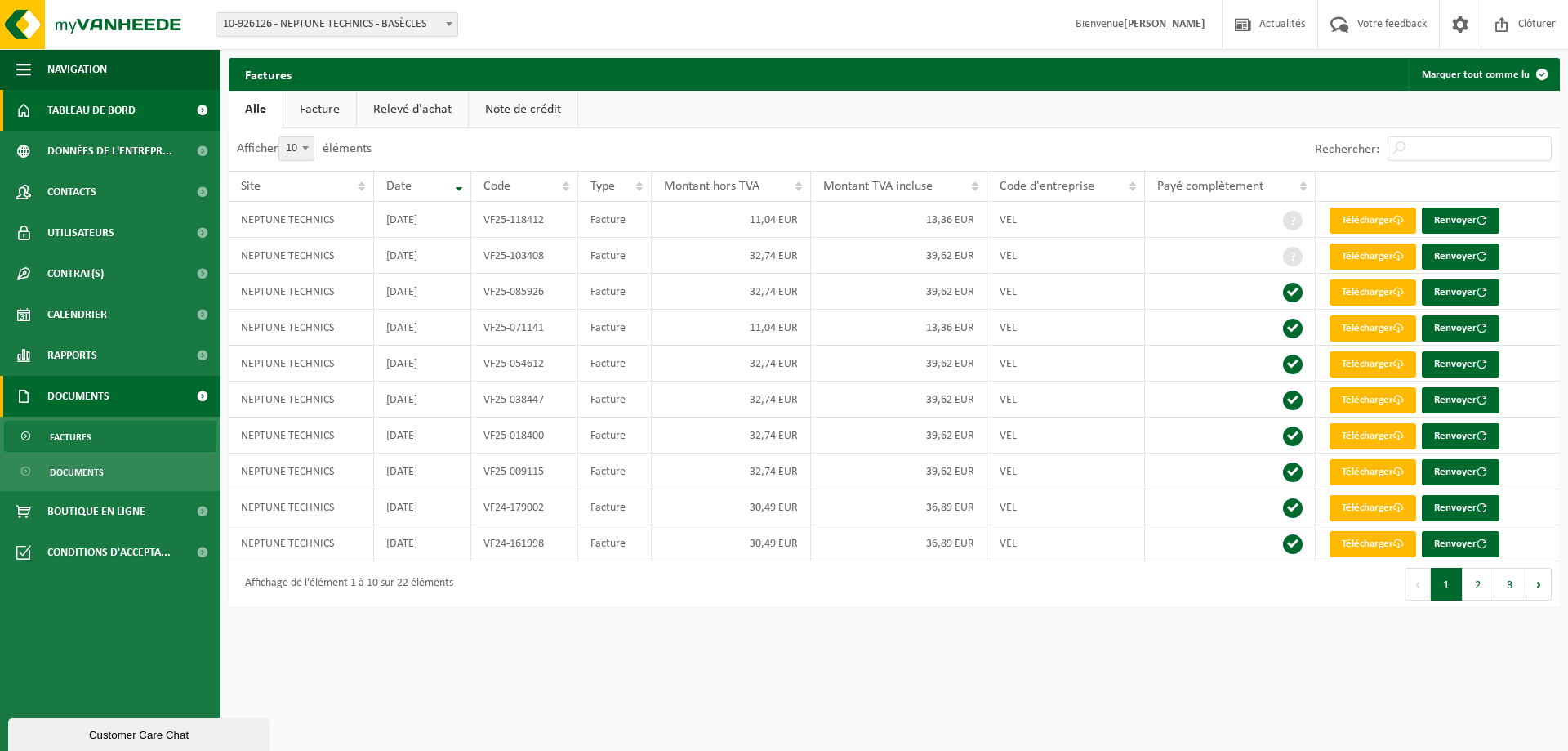
click at [142, 107] on link "Tableau de bord" at bounding box center [110, 110] width 220 height 41
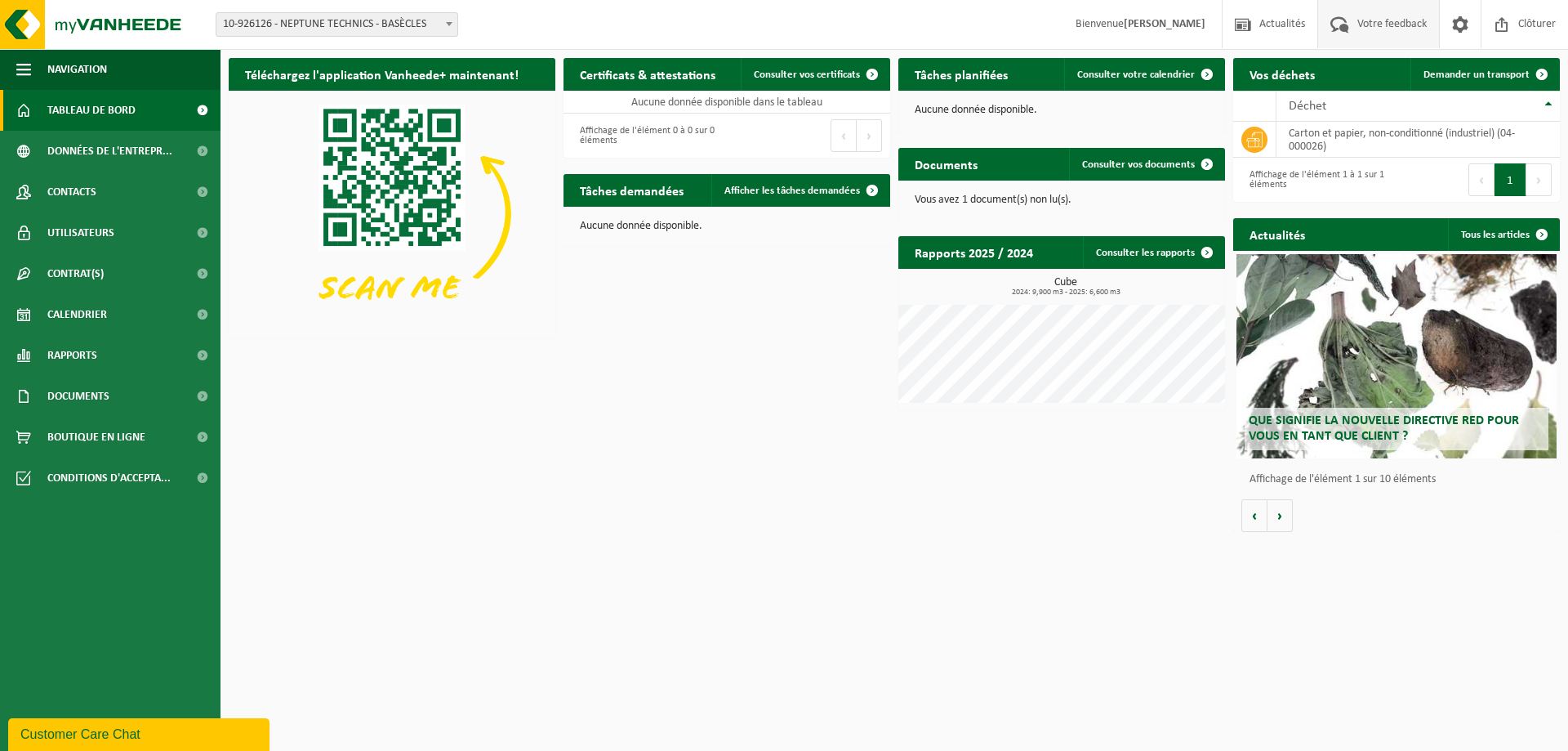
click at [1364, 25] on span "Votre feedback" at bounding box center [1391, 24] width 77 height 48
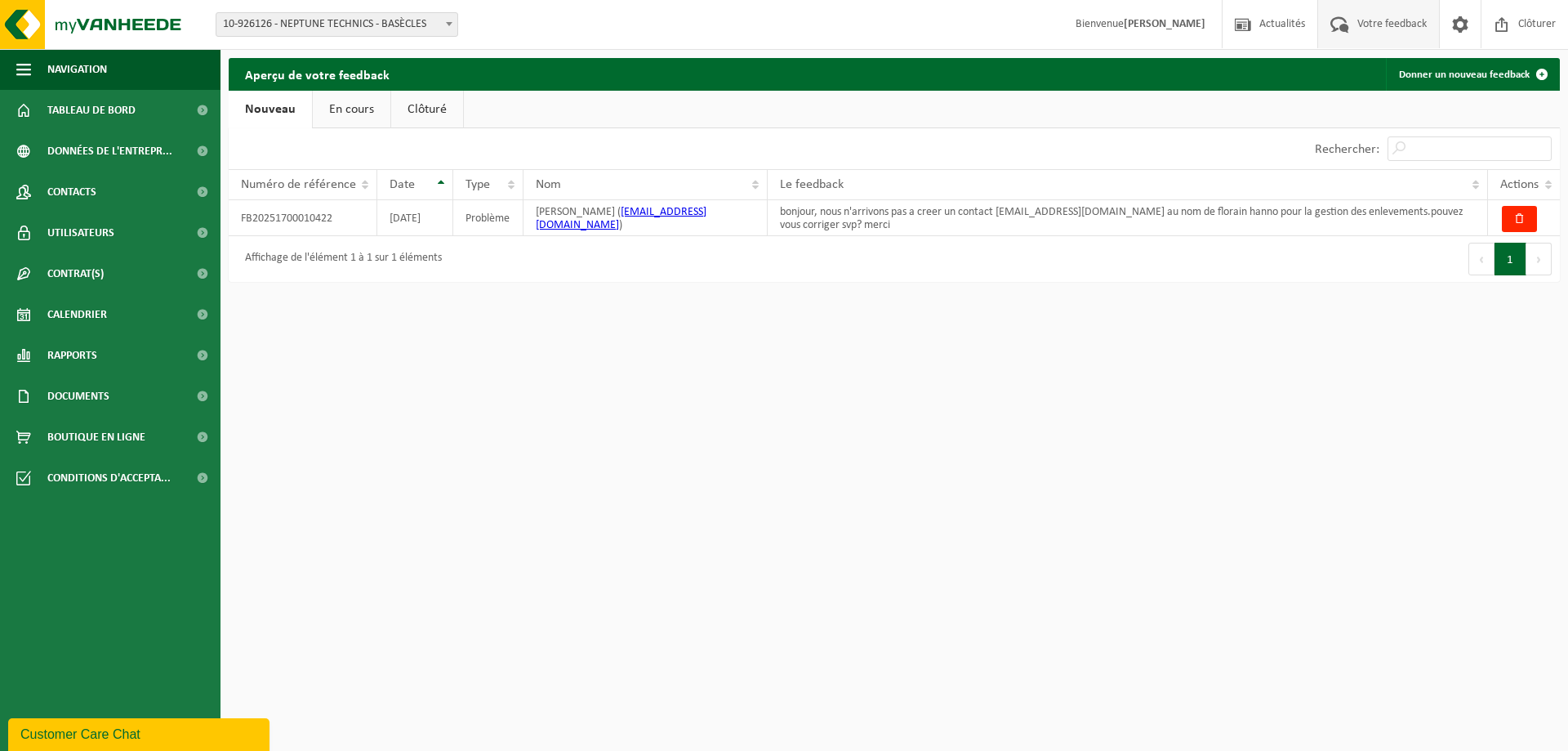
click at [353, 109] on link "En cours" at bounding box center [351, 109] width 77 height 37
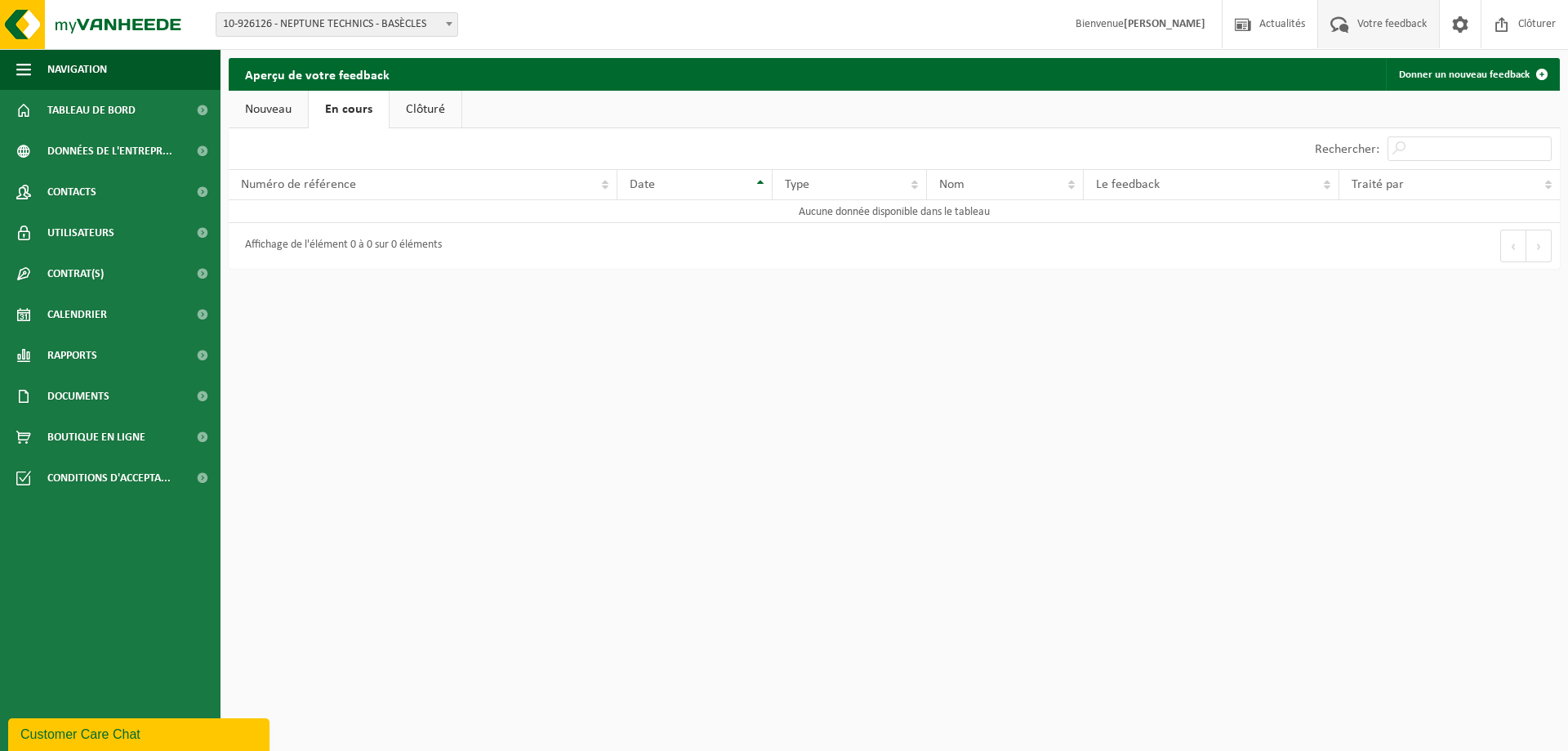
click at [268, 108] on link "Nouveau" at bounding box center [268, 109] width 79 height 37
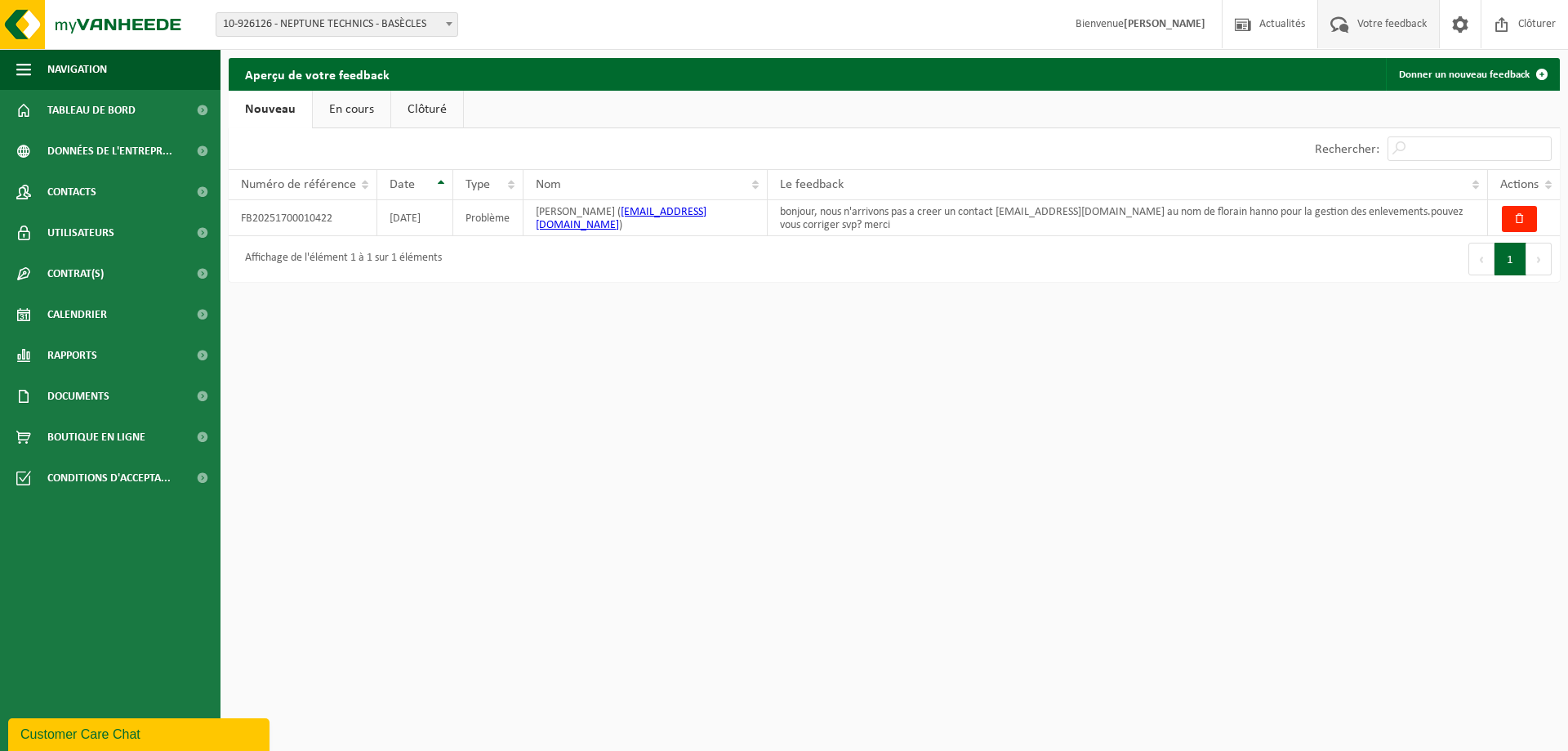
click at [364, 115] on link "En cours" at bounding box center [351, 109] width 77 height 37
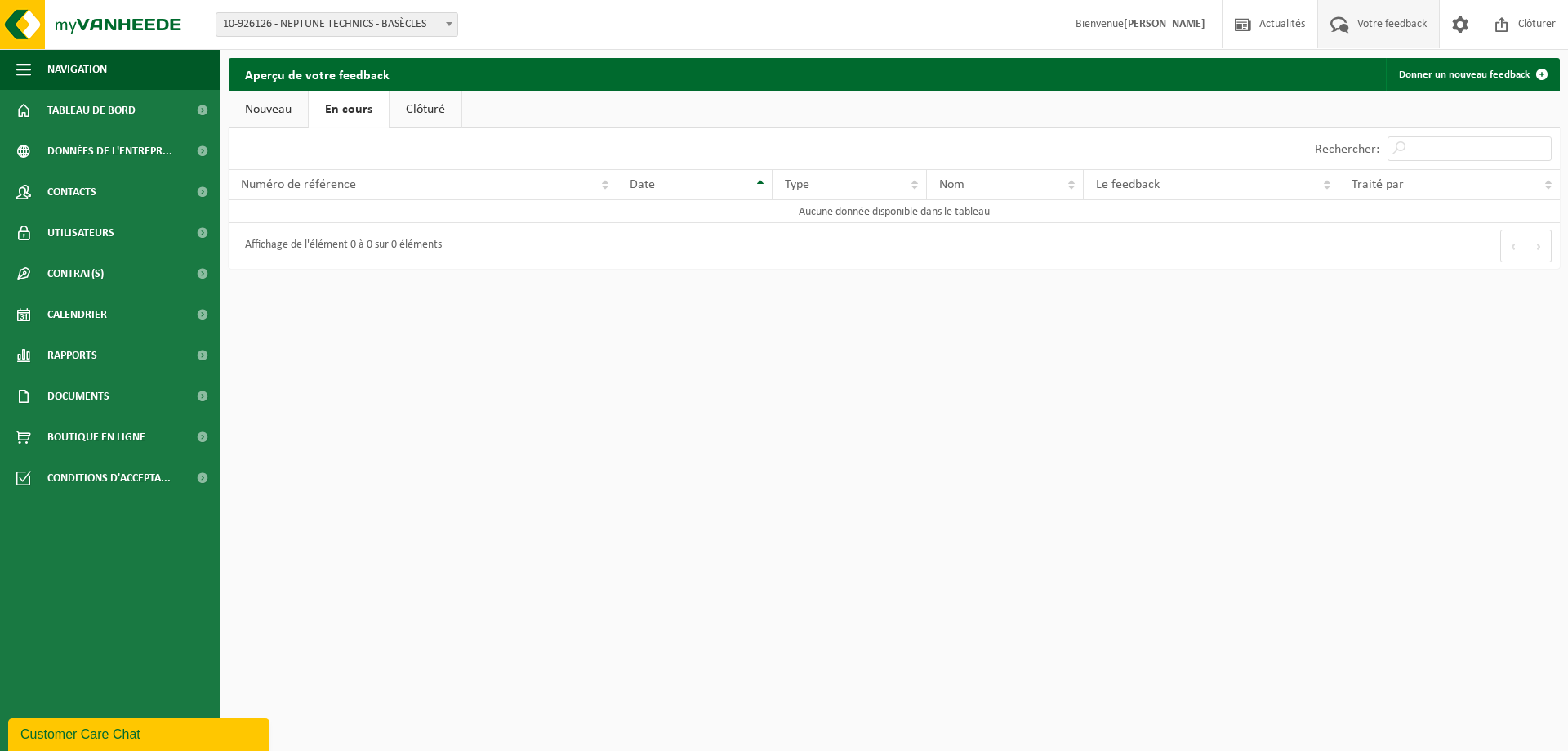
click at [430, 107] on link "Clôturé" at bounding box center [425, 109] width 72 height 37
click at [279, 107] on link "Nouveau" at bounding box center [268, 109] width 79 height 37
